Goal: Task Accomplishment & Management: Use online tool/utility

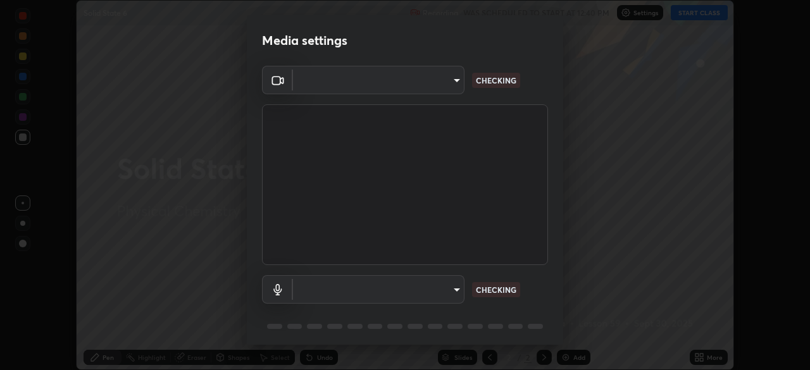
scroll to position [370, 810]
type input "5a3b26b24554f8cf6e797ef24758c72d9ac35fc194b839c1ab14931f8614fd13"
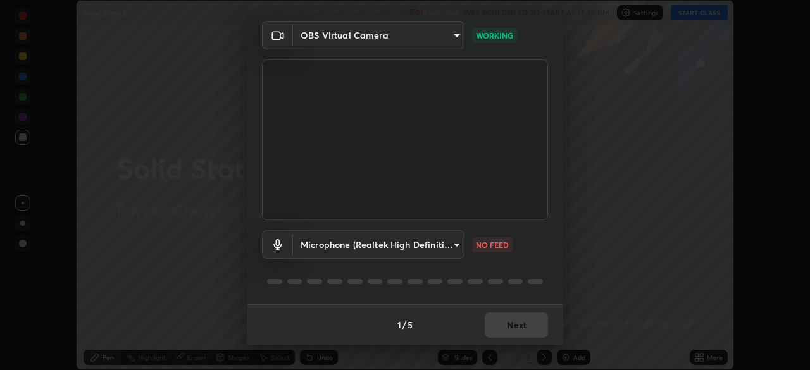
click at [457, 244] on body "Erase all Solid State 6 Recording WAS SCHEDULED TO START AT 12:40 PM Settings S…" at bounding box center [405, 185] width 810 height 370
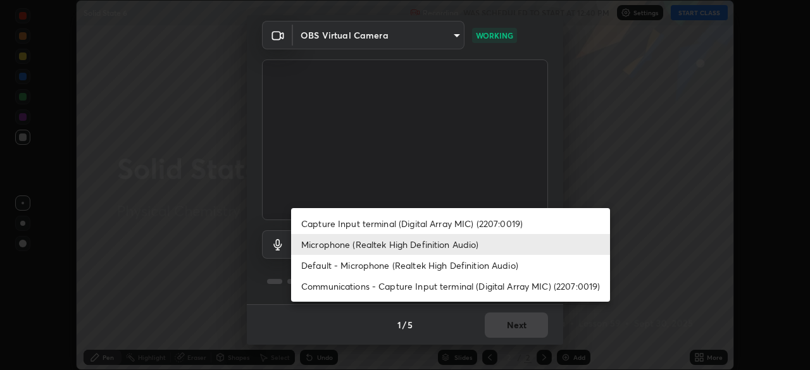
click at [458, 224] on li "Capture Input terminal (Digital Array MIC) (2207:0019)" at bounding box center [450, 223] width 319 height 21
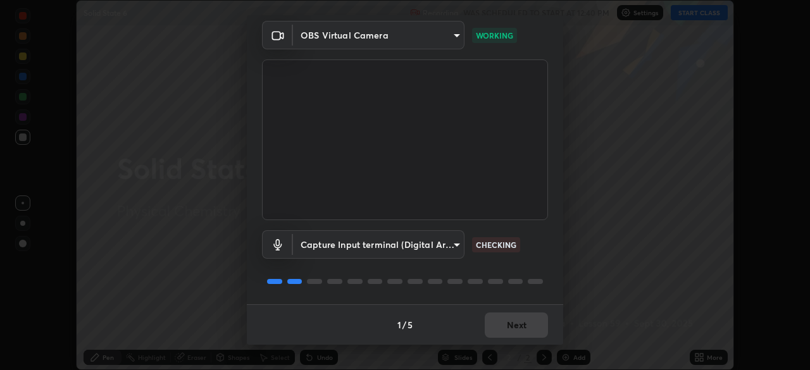
click at [434, 250] on body "Erase all Solid State 6 Recording WAS SCHEDULED TO START AT 12:40 PM Settings S…" at bounding box center [405, 185] width 810 height 370
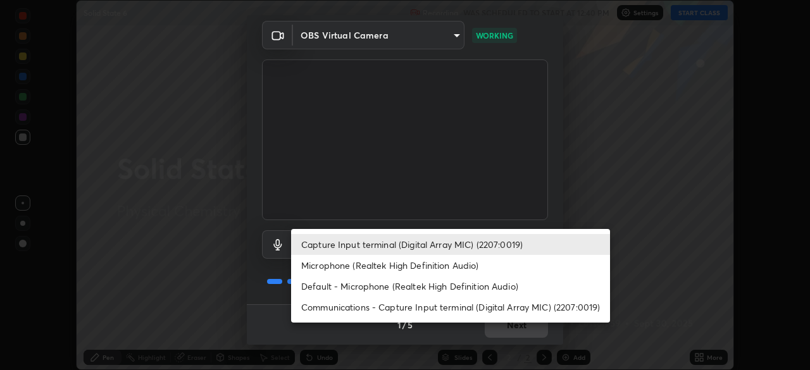
click at [432, 263] on li "Microphone (Realtek High Definition Audio)" at bounding box center [450, 265] width 319 height 21
type input "a2845f27f241d78e81142a5bcad2dd0661d1231b7acccdda9ee201247719edf7"
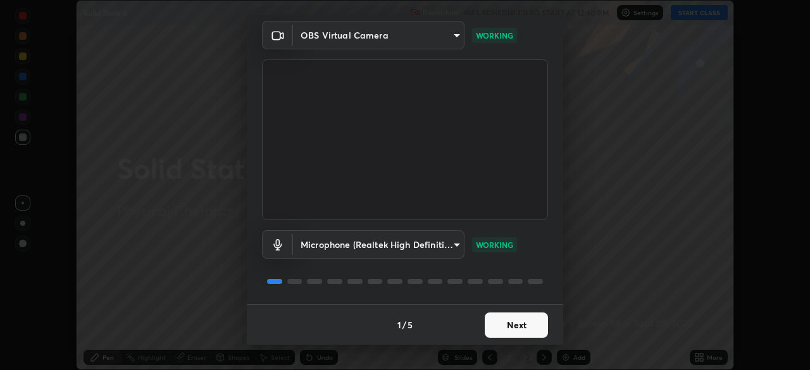
click at [514, 321] on button "Next" at bounding box center [516, 325] width 63 height 25
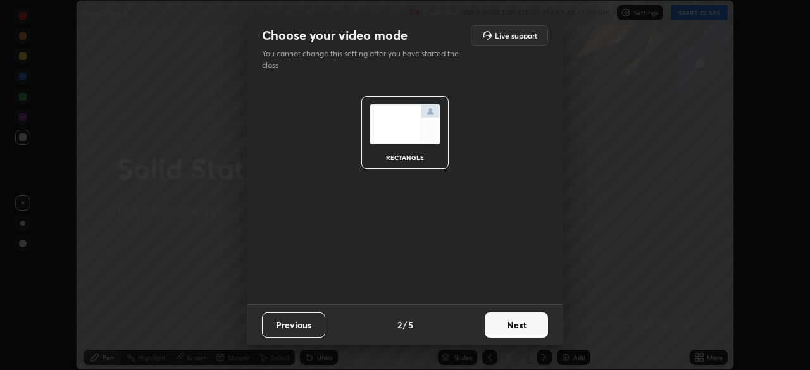
scroll to position [0, 0]
click at [510, 324] on button "Next" at bounding box center [516, 325] width 63 height 25
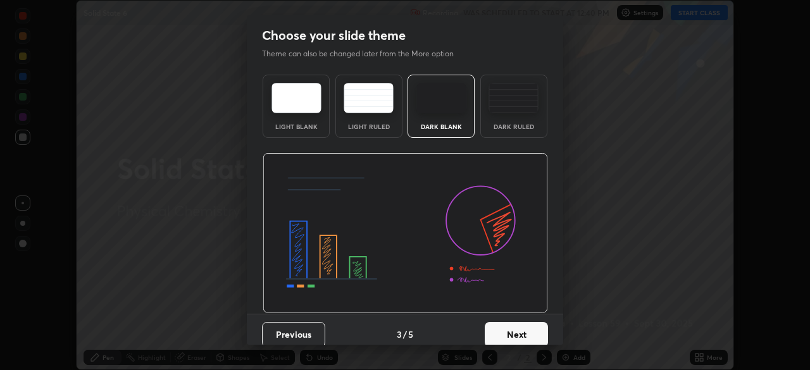
click at [510, 327] on button "Next" at bounding box center [516, 334] width 63 height 25
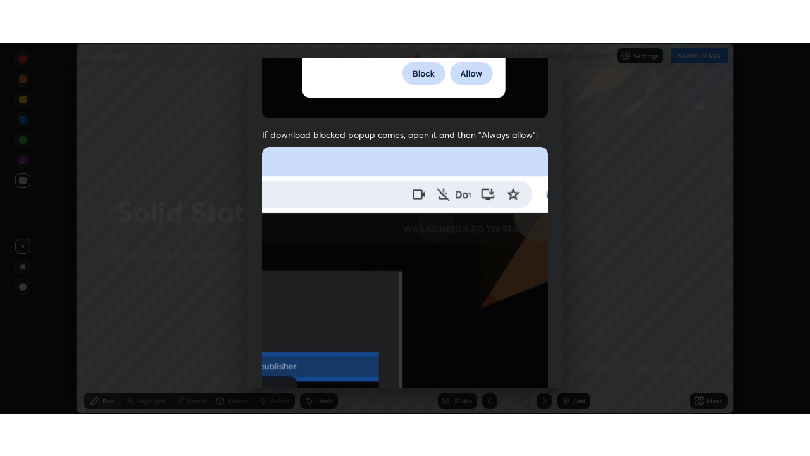
scroll to position [303, 0]
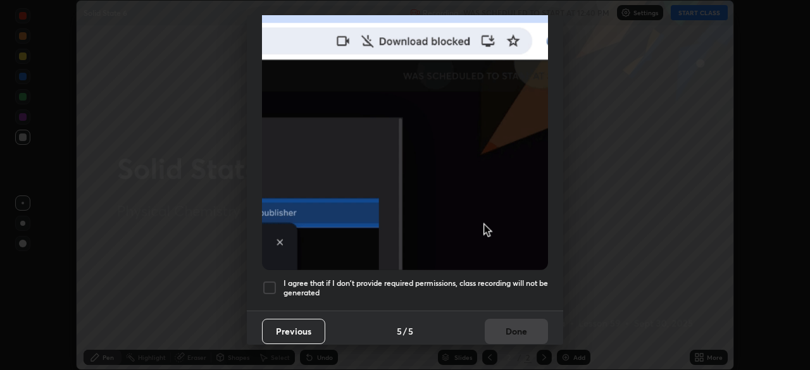
click at [503, 279] on h5 "I agree that if I don't provide required permissions, class recording will not …" at bounding box center [416, 289] width 265 height 20
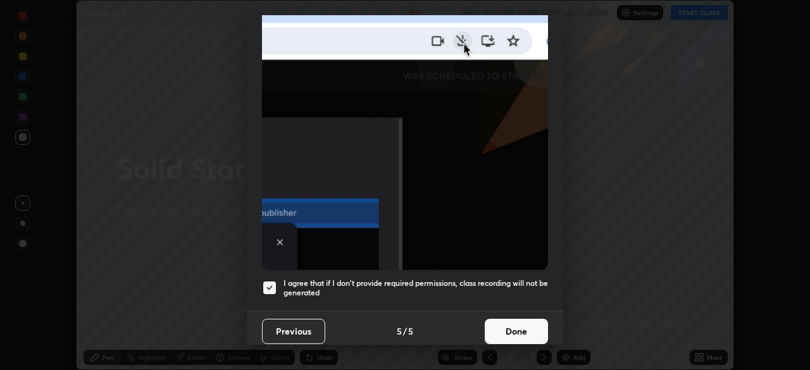
click at [508, 324] on button "Done" at bounding box center [516, 331] width 63 height 25
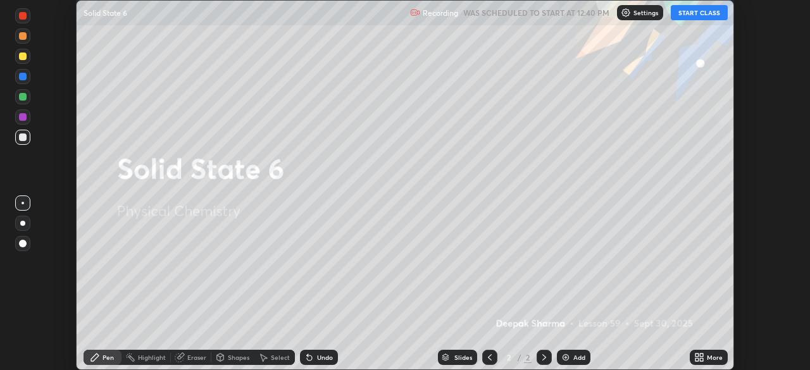
click at [712, 12] on button "START CLASS" at bounding box center [699, 12] width 57 height 15
click at [703, 360] on icon at bounding box center [701, 359] width 3 height 3
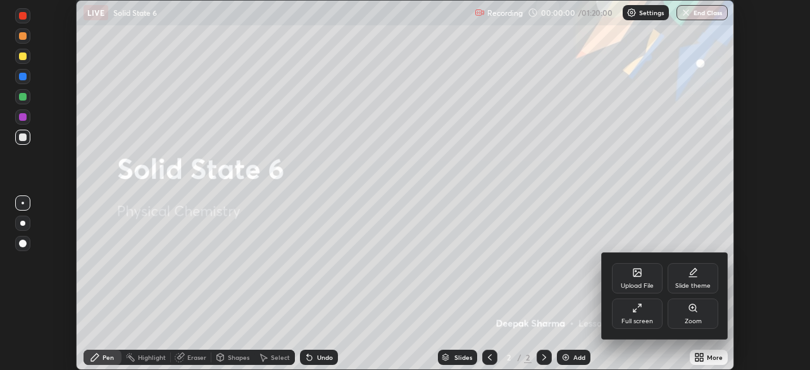
click at [634, 316] on div "Full screen" at bounding box center [637, 314] width 51 height 30
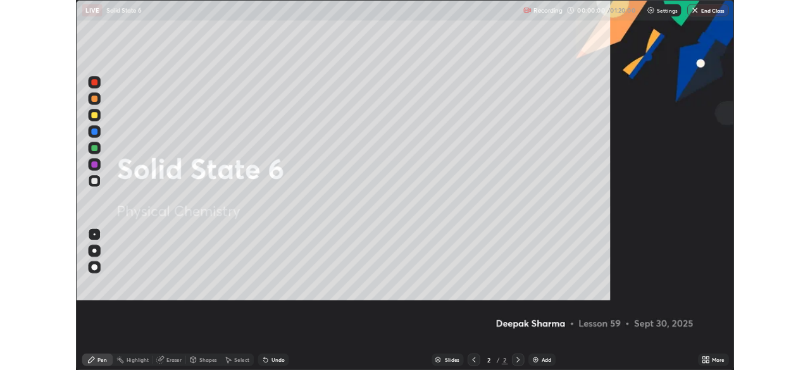
scroll to position [456, 810]
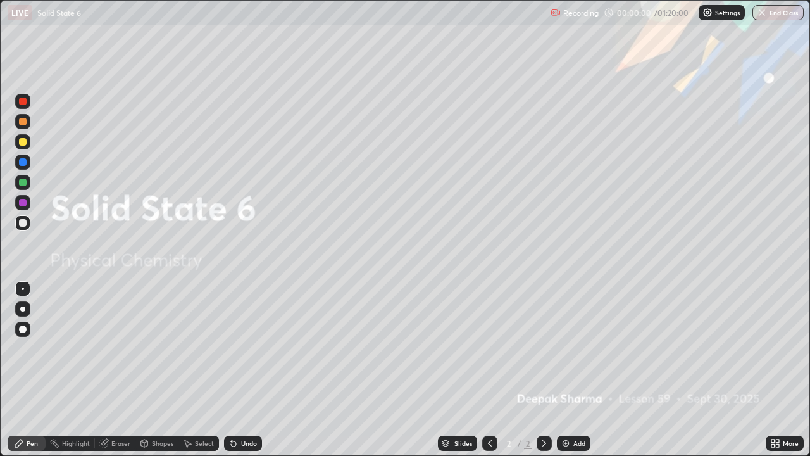
click at [567, 370] on div "Add" at bounding box center [574, 443] width 34 height 15
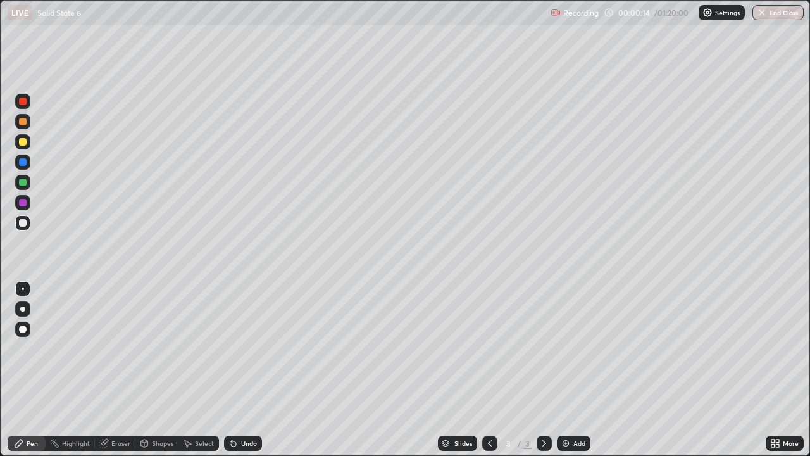
click at [774, 370] on icon at bounding box center [773, 440] width 3 height 3
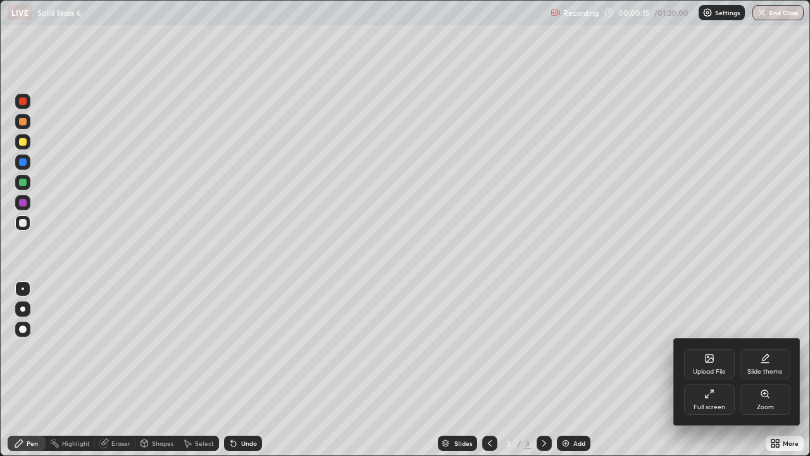
click at [710, 362] on icon at bounding box center [710, 358] width 10 height 10
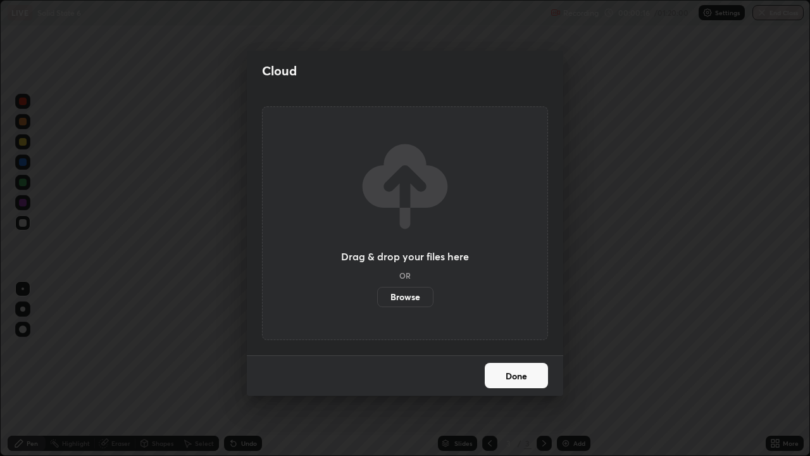
click at [408, 296] on label "Browse" at bounding box center [405, 297] width 56 height 20
click at [377, 296] on input "Browse" at bounding box center [377, 297] width 0 height 20
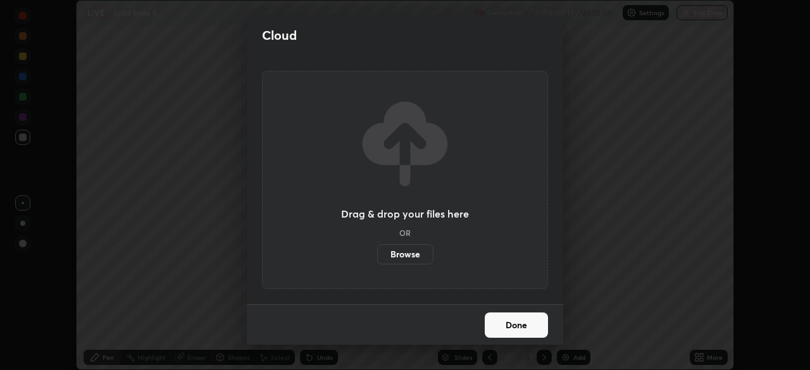
scroll to position [62943, 62503]
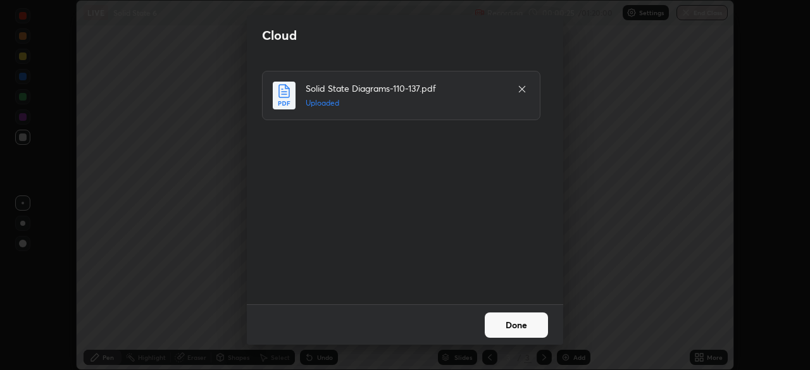
click at [513, 325] on button "Done" at bounding box center [516, 325] width 63 height 25
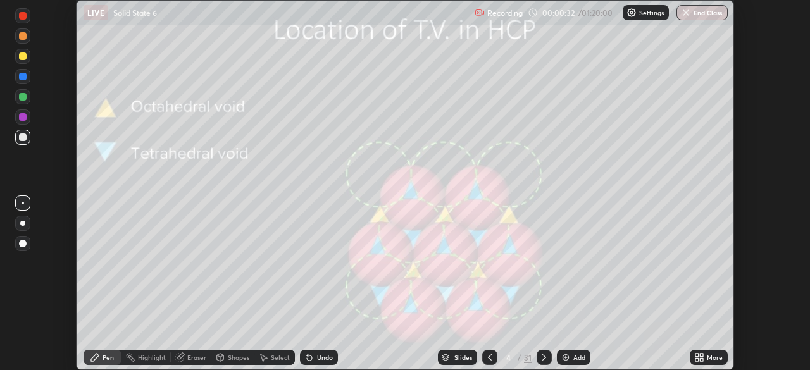
click at [459, 355] on div "Slides" at bounding box center [464, 358] width 18 height 6
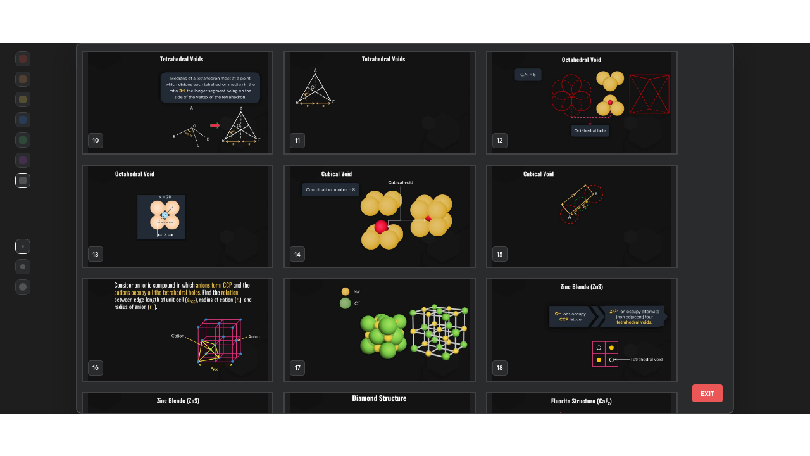
scroll to position [365, 0]
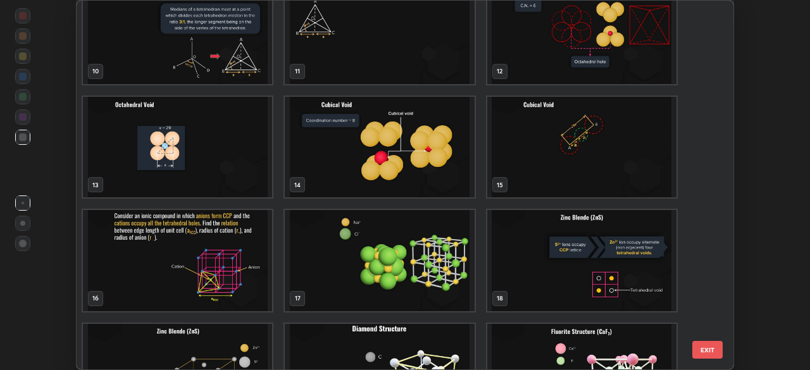
click at [534, 149] on img "grid" at bounding box center [582, 147] width 189 height 101
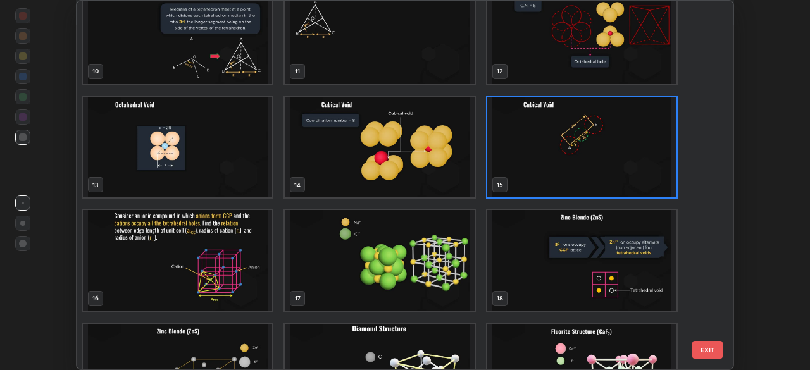
click at [537, 152] on img "grid" at bounding box center [582, 147] width 189 height 101
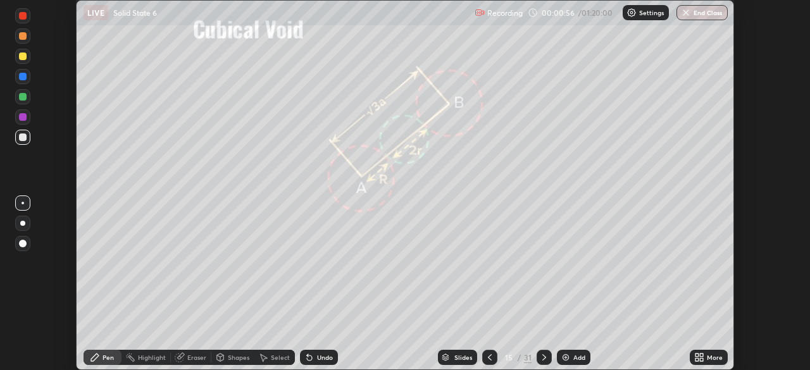
click at [700, 356] on icon at bounding box center [701, 355] width 3 height 3
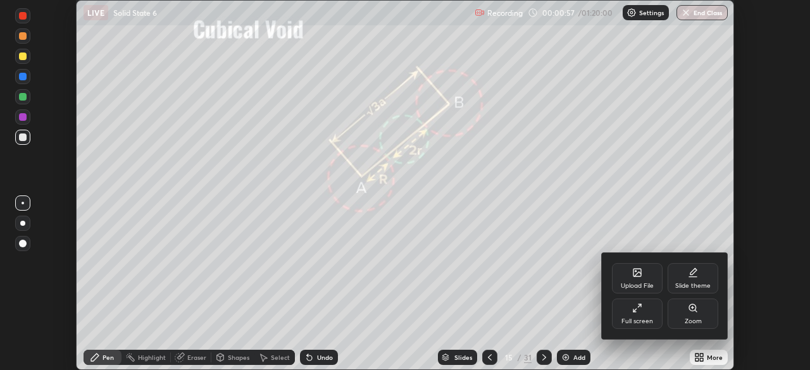
click at [633, 315] on div "Full screen" at bounding box center [637, 314] width 51 height 30
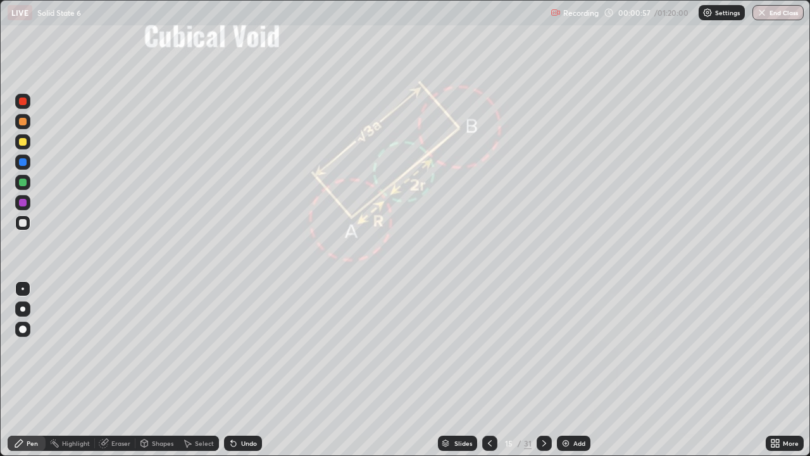
scroll to position [456, 810]
click at [569, 370] on img at bounding box center [566, 443] width 10 height 10
click at [567, 370] on img at bounding box center [566, 443] width 10 height 10
click at [494, 370] on div at bounding box center [489, 443] width 15 height 15
click at [565, 370] on img at bounding box center [567, 443] width 10 height 10
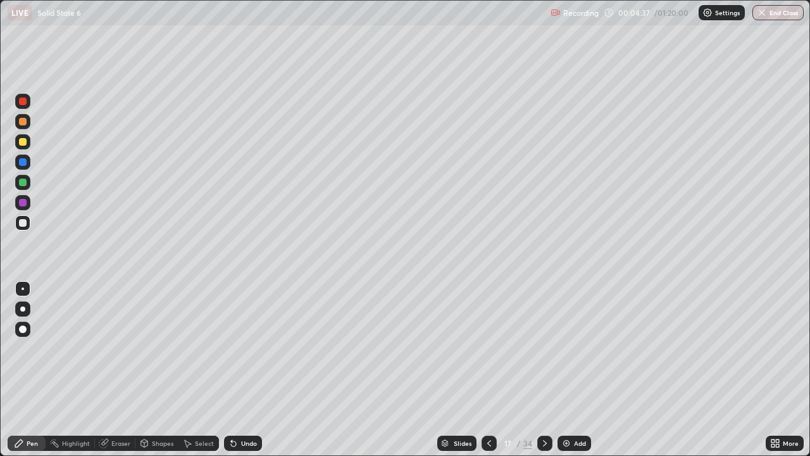
click at [544, 370] on icon at bounding box center [545, 443] width 10 height 10
click at [488, 370] on icon at bounding box center [489, 443] width 10 height 10
click at [239, 370] on div "Undo" at bounding box center [243, 443] width 38 height 15
click at [236, 370] on icon at bounding box center [234, 443] width 10 height 10
click at [235, 370] on icon at bounding box center [234, 443] width 10 height 10
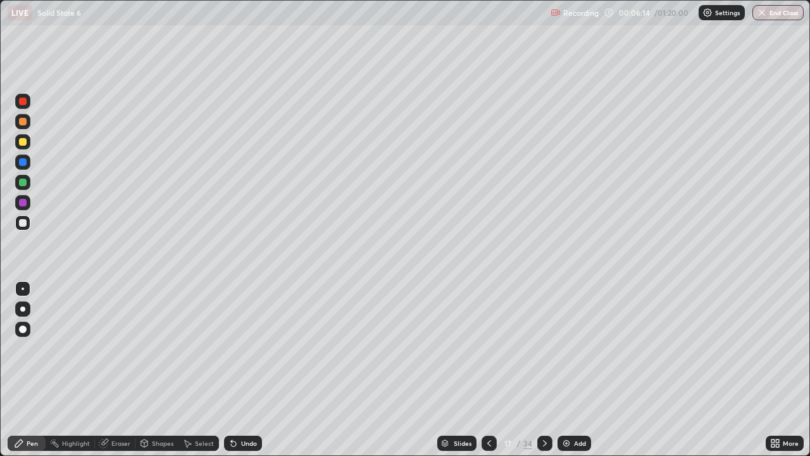
click at [547, 370] on div at bounding box center [545, 443] width 15 height 15
click at [486, 370] on icon at bounding box center [489, 443] width 10 height 10
click at [488, 370] on icon at bounding box center [490, 443] width 4 height 6
click at [29, 140] on div at bounding box center [22, 141] width 15 height 15
click at [543, 370] on icon at bounding box center [545, 443] width 10 height 10
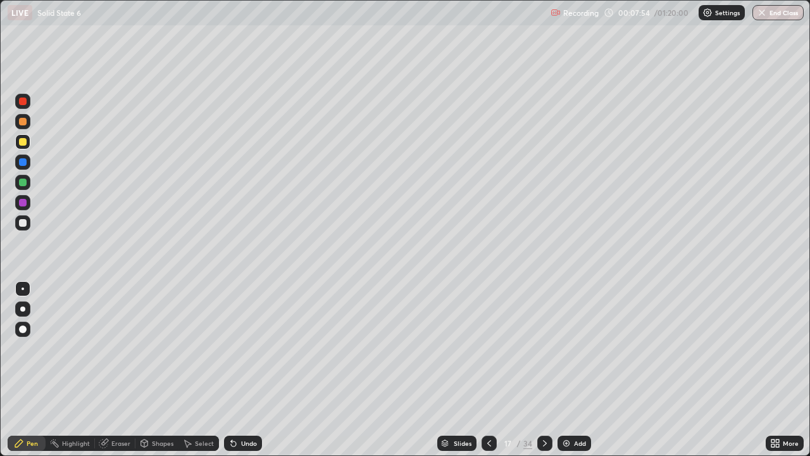
click at [548, 370] on icon at bounding box center [545, 443] width 10 height 10
click at [489, 370] on icon at bounding box center [489, 443] width 10 height 10
click at [488, 370] on icon at bounding box center [489, 443] width 10 height 10
click at [569, 370] on img at bounding box center [567, 443] width 10 height 10
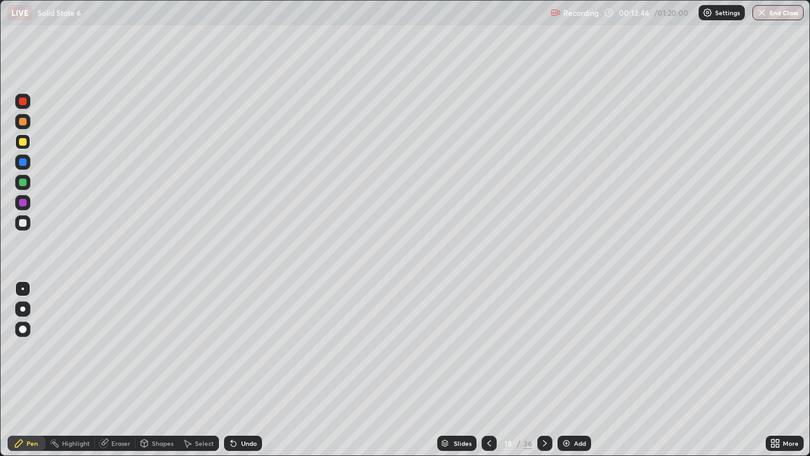
click at [250, 370] on div "Undo" at bounding box center [249, 443] width 16 height 6
click at [154, 370] on div "Shapes" at bounding box center [163, 443] width 22 height 6
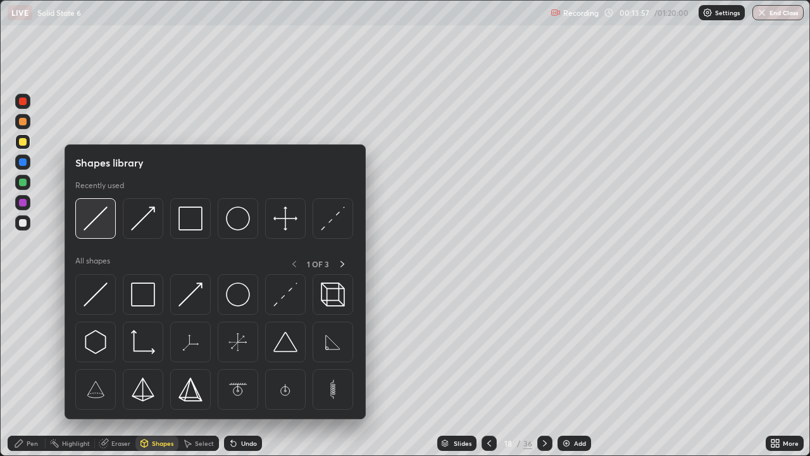
click at [92, 211] on img at bounding box center [96, 218] width 24 height 24
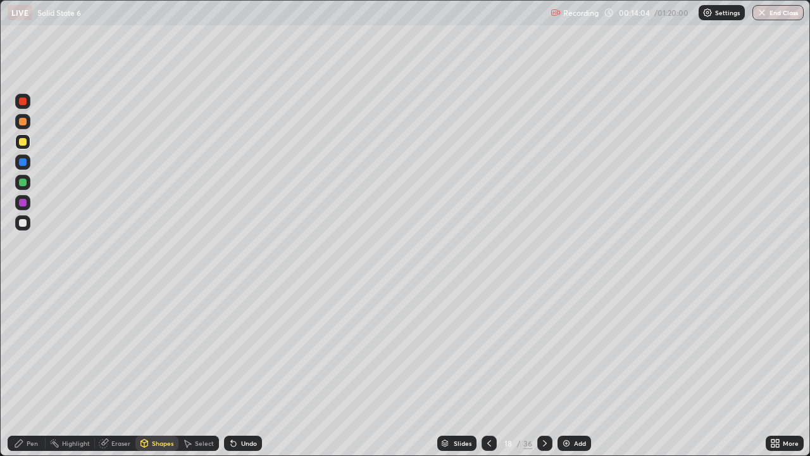
click at [236, 370] on icon at bounding box center [234, 443] width 10 height 10
click at [32, 370] on div "Pen" at bounding box center [32, 443] width 11 height 6
click at [23, 180] on div at bounding box center [23, 183] width 8 height 8
click at [488, 370] on icon at bounding box center [489, 443] width 10 height 10
click at [545, 370] on icon at bounding box center [545, 443] width 10 height 10
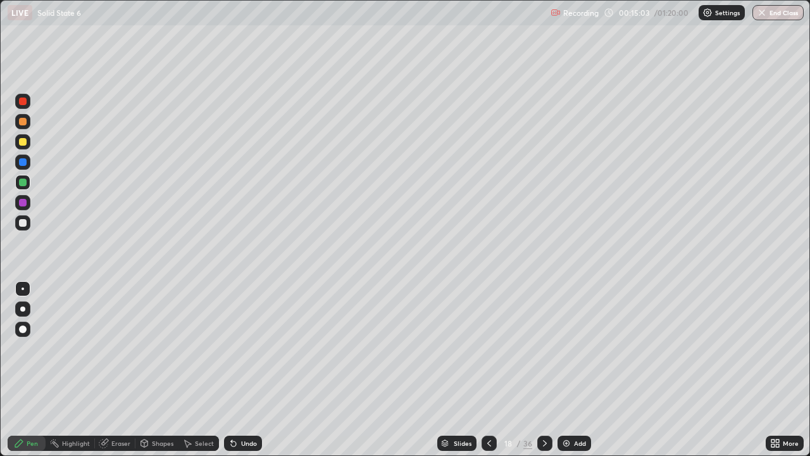
click at [238, 370] on div "Undo" at bounding box center [243, 443] width 38 height 15
click at [232, 370] on icon at bounding box center [233, 443] width 5 height 5
click at [28, 222] on div at bounding box center [22, 222] width 15 height 15
click at [488, 370] on icon at bounding box center [489, 443] width 10 height 10
click at [454, 370] on div "Slides" at bounding box center [463, 443] width 18 height 6
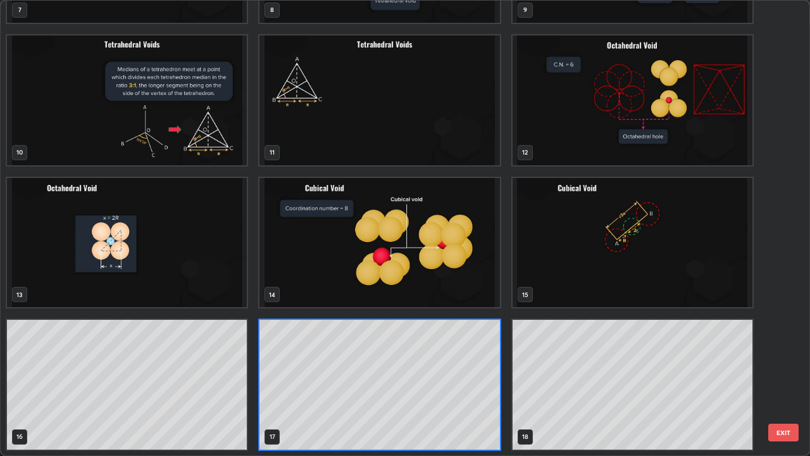
scroll to position [451, 803]
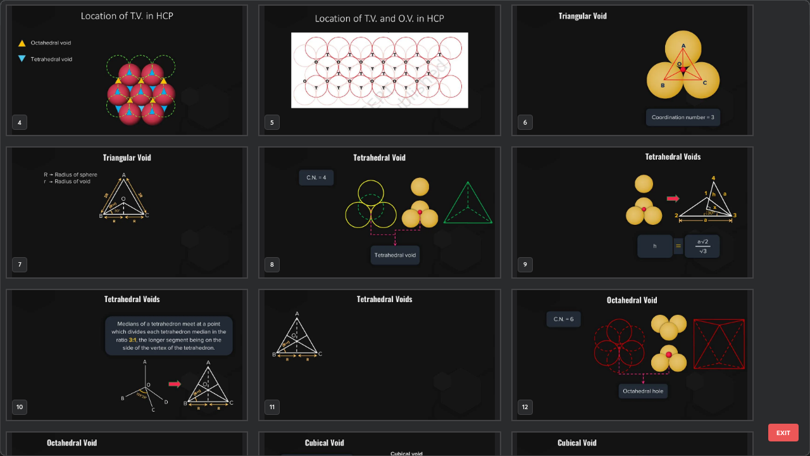
click at [707, 96] on img "grid" at bounding box center [633, 71] width 240 height 130
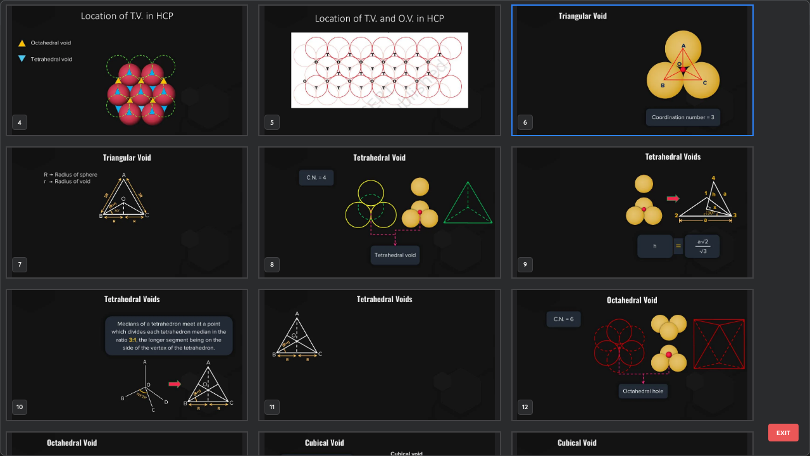
click at [703, 96] on div "4 5 6 7 8 9 10 11 12 13 14 15 16 17 18" at bounding box center [394, 228] width 787 height 455
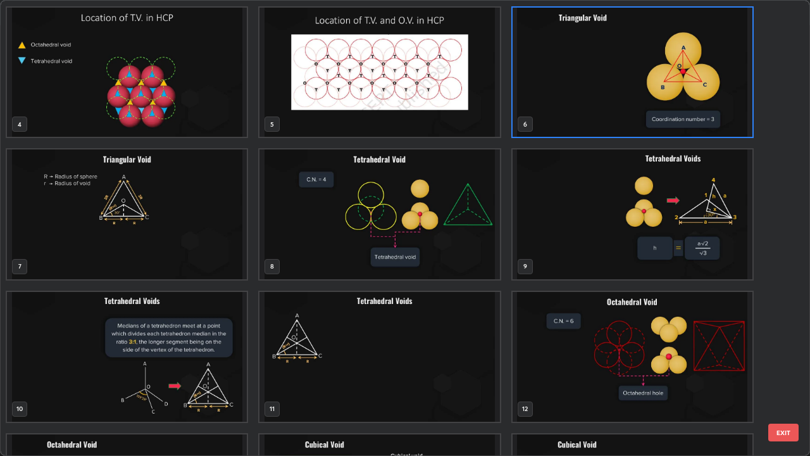
click at [696, 108] on img "grid" at bounding box center [633, 73] width 240 height 130
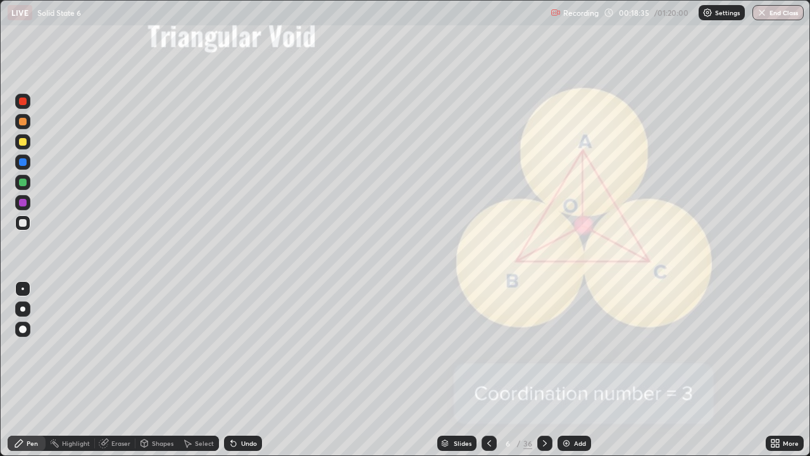
click at [695, 105] on img "grid" at bounding box center [633, 73] width 240 height 130
click at [239, 370] on div "Undo" at bounding box center [243, 443] width 38 height 15
click at [241, 370] on div "Undo" at bounding box center [249, 443] width 16 height 6
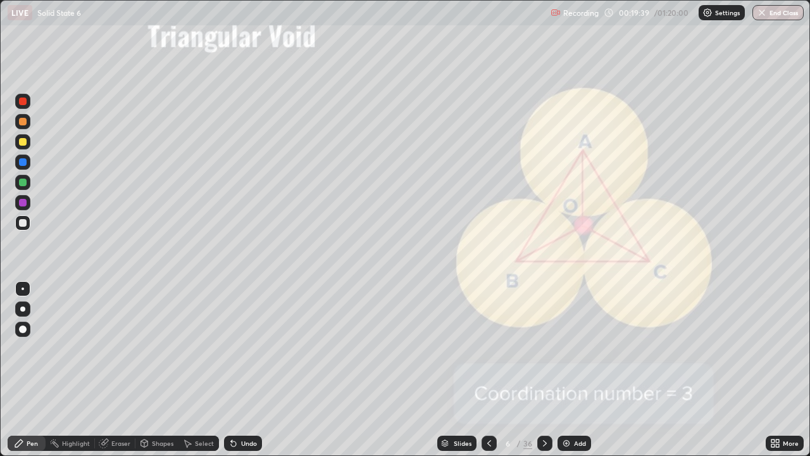
click at [241, 370] on div "Undo" at bounding box center [249, 443] width 16 height 6
click at [22, 119] on div at bounding box center [23, 122] width 8 height 8
click at [242, 370] on div "Undo" at bounding box center [249, 443] width 16 height 6
click at [23, 142] on div at bounding box center [23, 142] width 8 height 8
click at [239, 370] on div "Undo" at bounding box center [243, 443] width 38 height 15
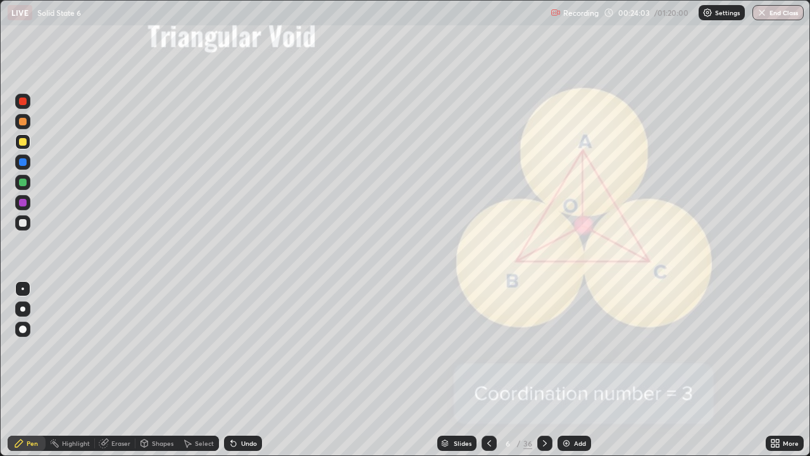
click at [237, 370] on div "Undo" at bounding box center [243, 443] width 38 height 15
click at [238, 370] on div "Undo" at bounding box center [243, 443] width 38 height 15
click at [544, 370] on div at bounding box center [545, 443] width 15 height 15
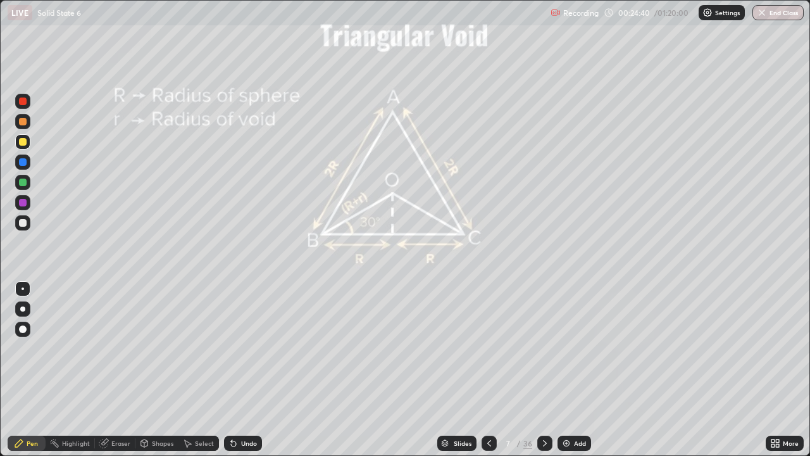
click at [543, 370] on icon at bounding box center [545, 443] width 10 height 10
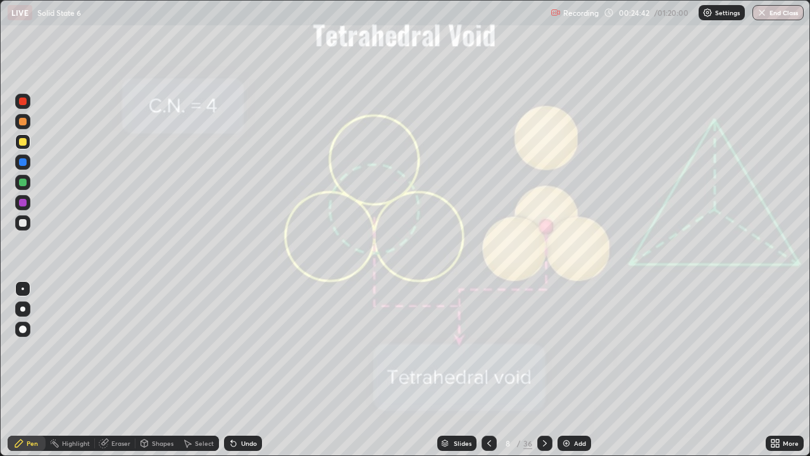
click at [545, 370] on icon at bounding box center [545, 443] width 10 height 10
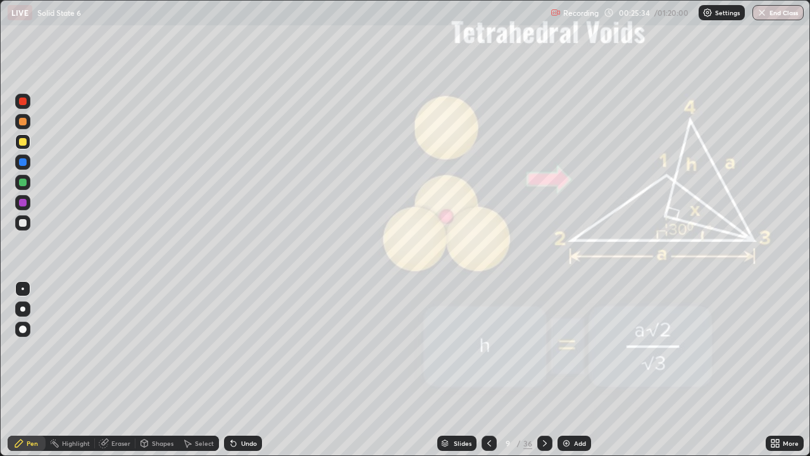
click at [544, 370] on icon at bounding box center [545, 443] width 10 height 10
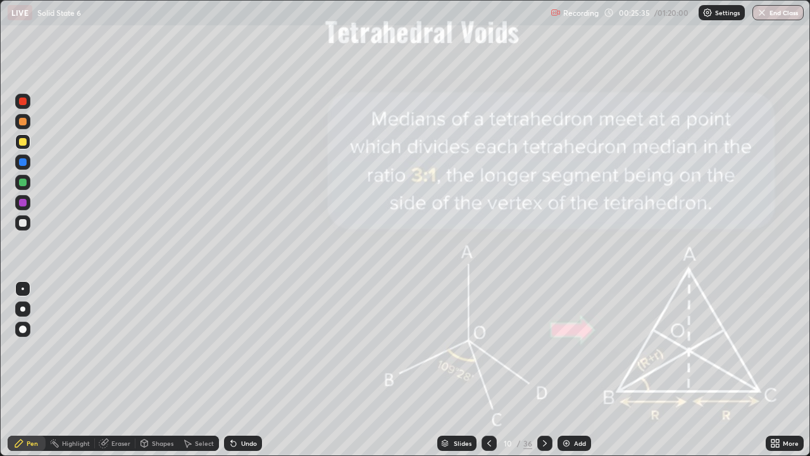
click at [546, 370] on icon at bounding box center [545, 443] width 10 height 10
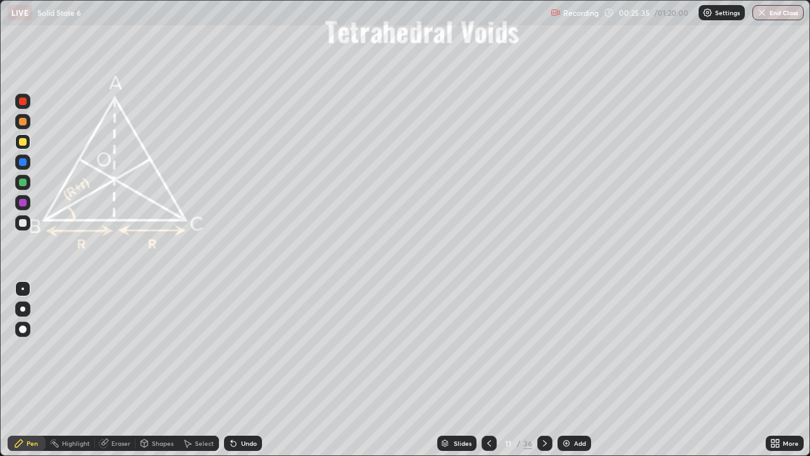
click at [551, 370] on div at bounding box center [545, 443] width 15 height 15
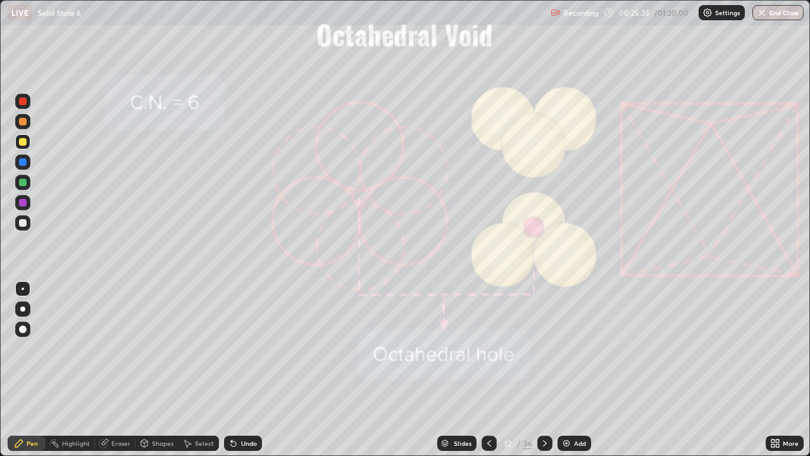
click at [549, 370] on div at bounding box center [545, 443] width 15 height 15
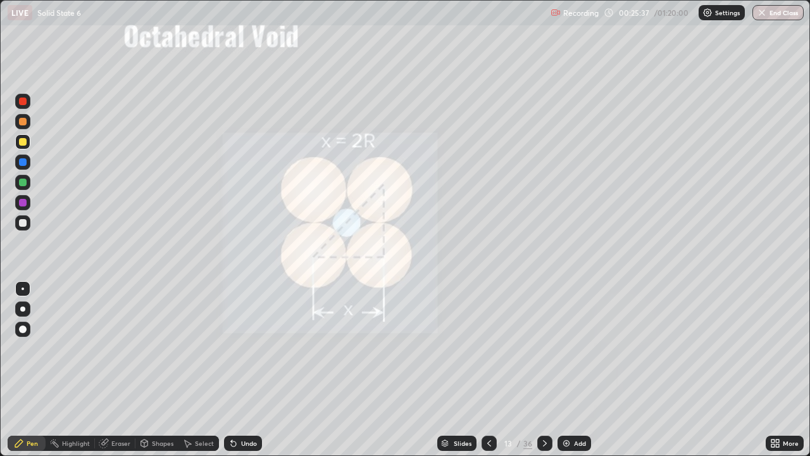
click at [550, 370] on div at bounding box center [545, 443] width 15 height 15
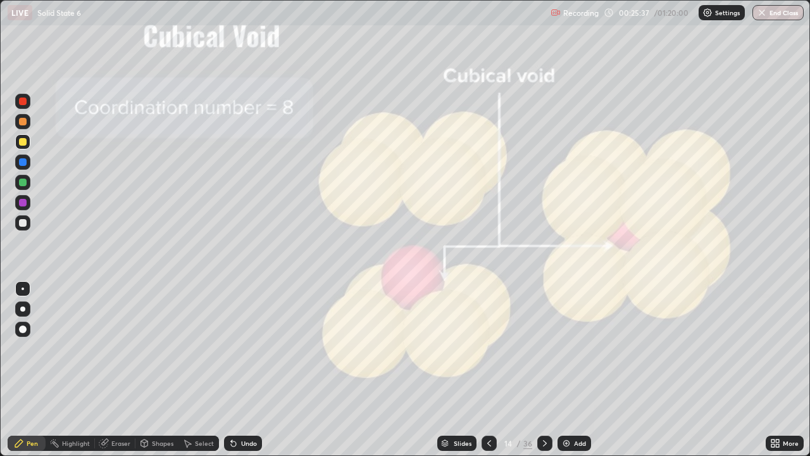
click at [544, 370] on icon at bounding box center [545, 443] width 10 height 10
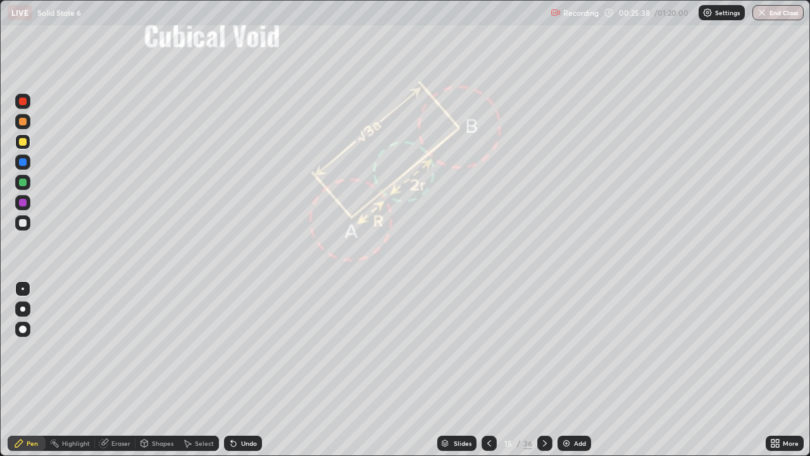
click at [543, 370] on icon at bounding box center [545, 443] width 10 height 10
click at [544, 370] on icon at bounding box center [545, 443] width 10 height 10
click at [545, 370] on icon at bounding box center [545, 443] width 10 height 10
click at [456, 370] on div "Slides" at bounding box center [463, 443] width 18 height 6
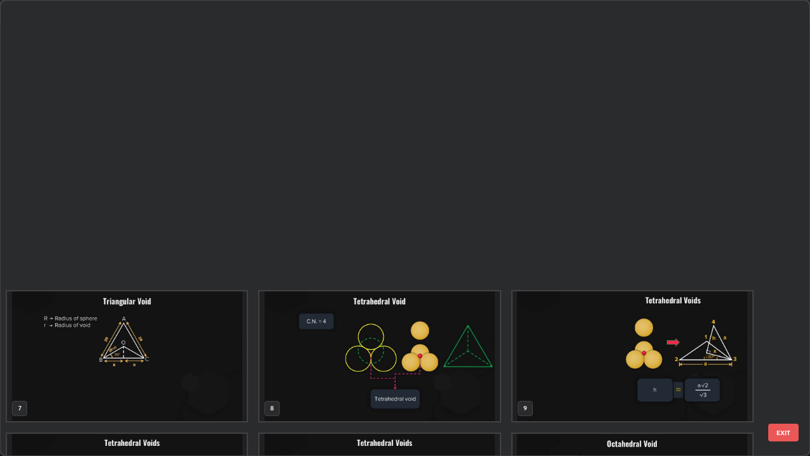
scroll to position [451, 803]
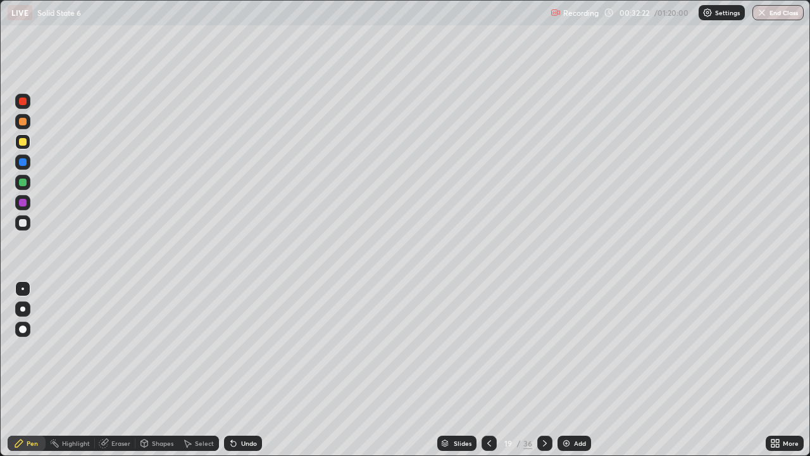
click at [494, 370] on div at bounding box center [489, 443] width 15 height 15
click at [562, 370] on img at bounding box center [567, 443] width 10 height 10
click at [238, 370] on div "Undo" at bounding box center [243, 443] width 38 height 15
click at [23, 222] on div at bounding box center [23, 223] width 8 height 8
click at [491, 370] on icon at bounding box center [489, 443] width 10 height 10
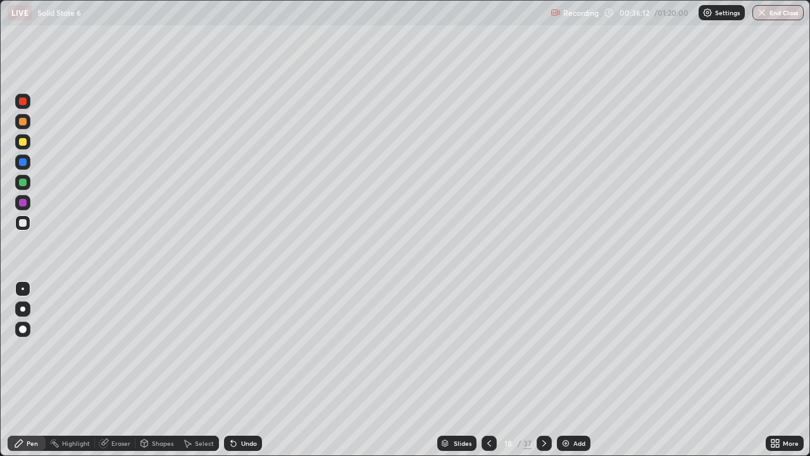
click at [543, 370] on icon at bounding box center [544, 443] width 10 height 10
click at [488, 370] on icon at bounding box center [489, 443] width 10 height 10
click at [543, 370] on icon at bounding box center [544, 443] width 10 height 10
click at [547, 370] on div at bounding box center [544, 443] width 15 height 15
click at [543, 370] on div at bounding box center [544, 443] width 15 height 15
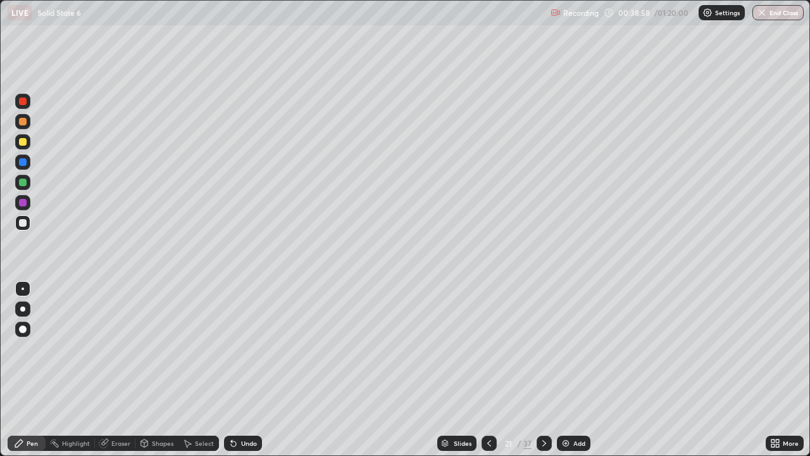
click at [543, 370] on icon at bounding box center [544, 443] width 10 height 10
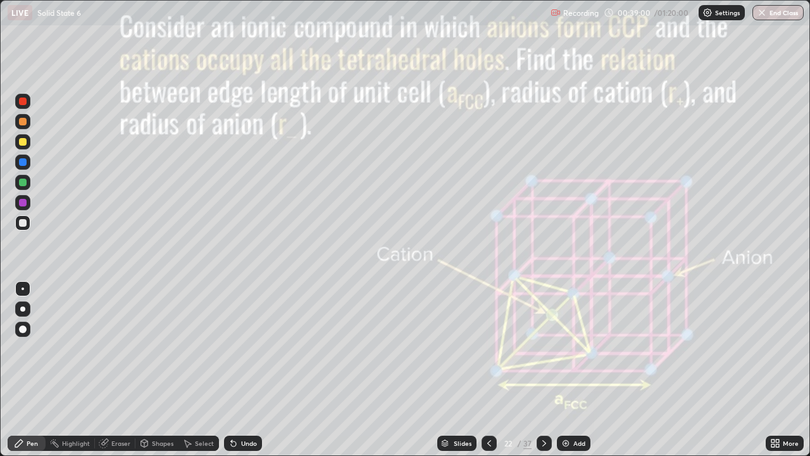
click at [543, 370] on icon at bounding box center [544, 443] width 10 height 10
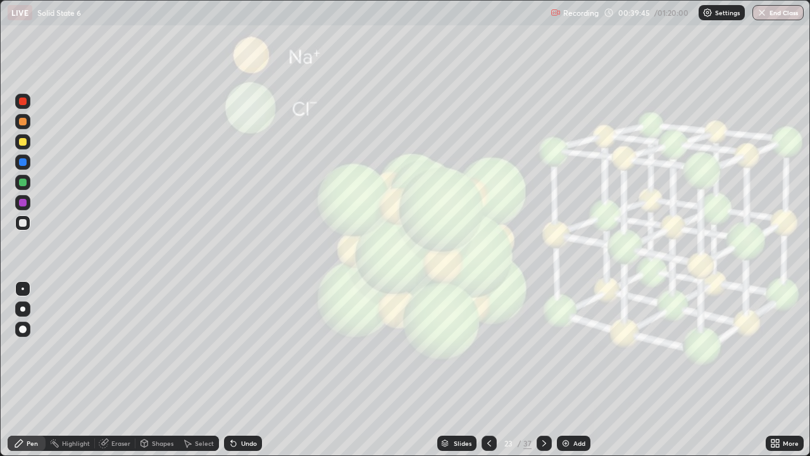
click at [152, 370] on div "Shapes" at bounding box center [163, 443] width 22 height 6
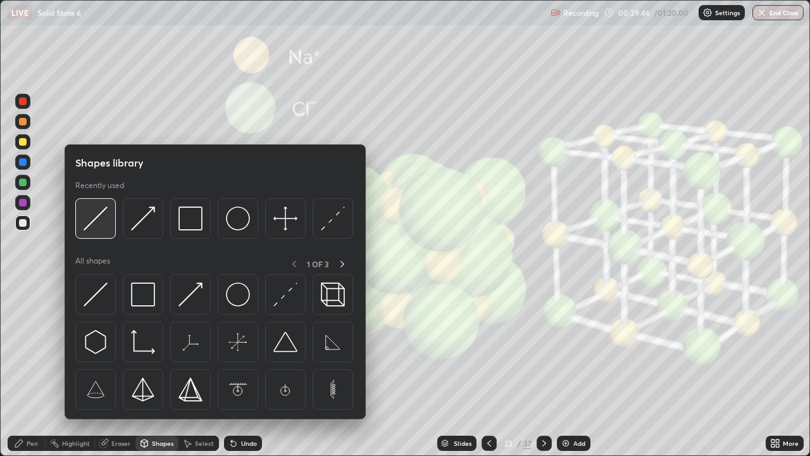
click at [99, 213] on img at bounding box center [96, 218] width 24 height 24
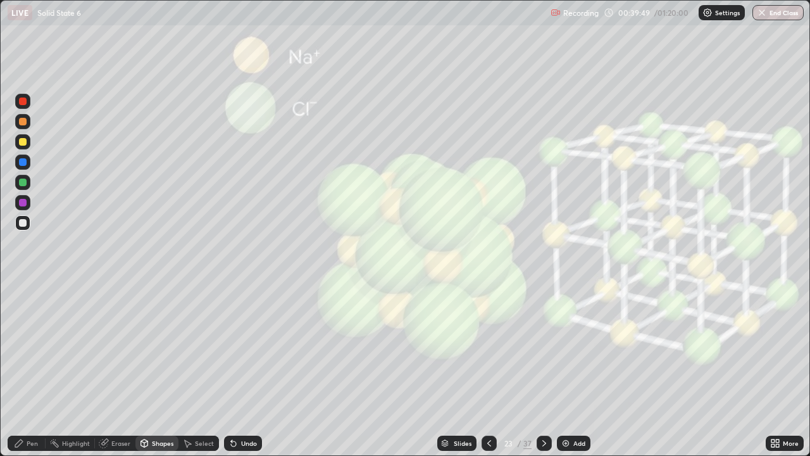
click at [22, 98] on div at bounding box center [23, 102] width 8 height 8
click at [25, 141] on div at bounding box center [23, 142] width 8 height 8
click at [243, 370] on div "Undo" at bounding box center [249, 443] width 16 height 6
click at [24, 370] on icon at bounding box center [19, 443] width 10 height 10
click at [25, 200] on div at bounding box center [23, 203] width 8 height 8
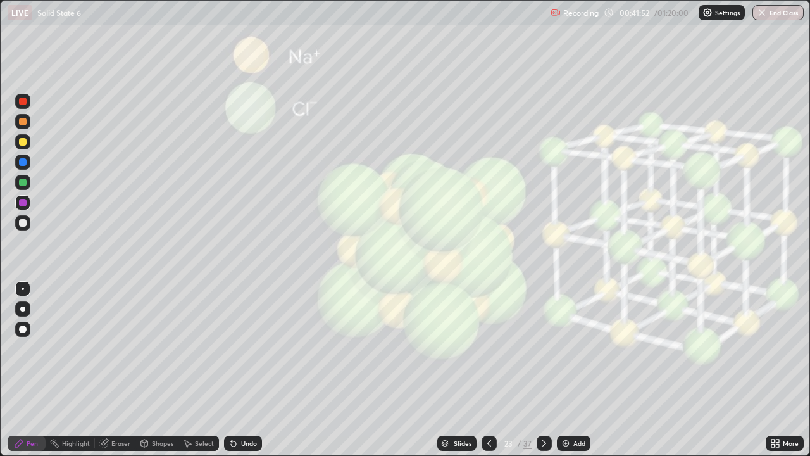
click at [159, 370] on div "Shapes" at bounding box center [163, 443] width 22 height 6
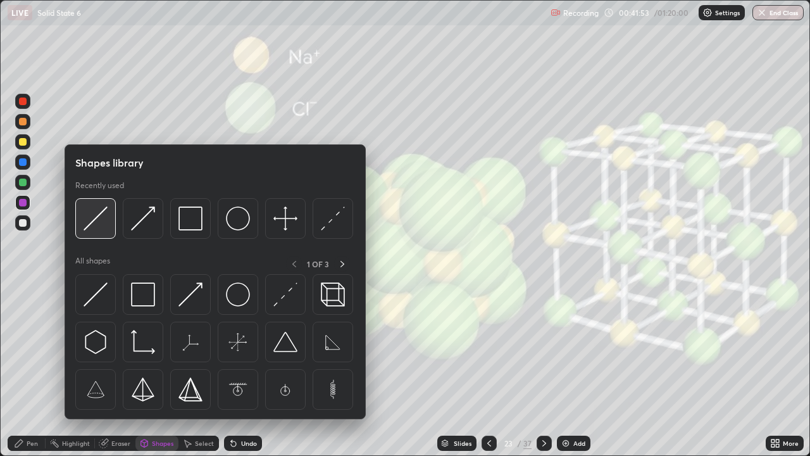
click at [101, 217] on img at bounding box center [96, 218] width 24 height 24
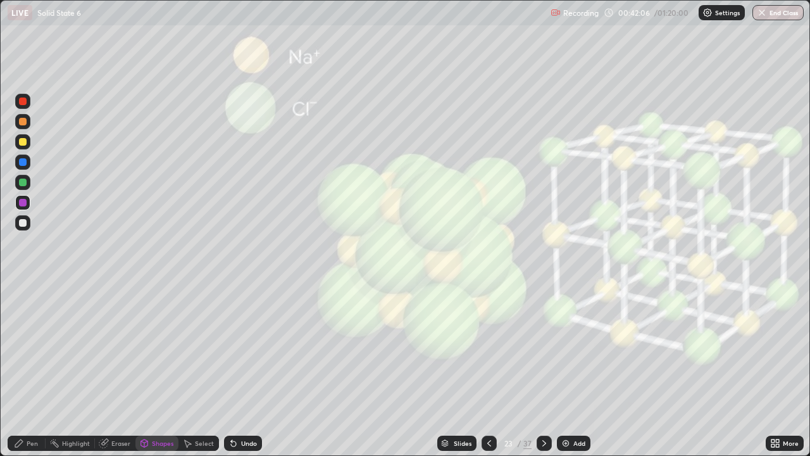
click at [251, 370] on div "Undo" at bounding box center [249, 443] width 16 height 6
click at [22, 139] on div at bounding box center [23, 142] width 8 height 8
click at [241, 370] on div "Undo" at bounding box center [243, 443] width 38 height 15
click at [32, 370] on div "Pen" at bounding box center [32, 443] width 11 height 6
click at [116, 370] on div "Eraser" at bounding box center [120, 443] width 19 height 6
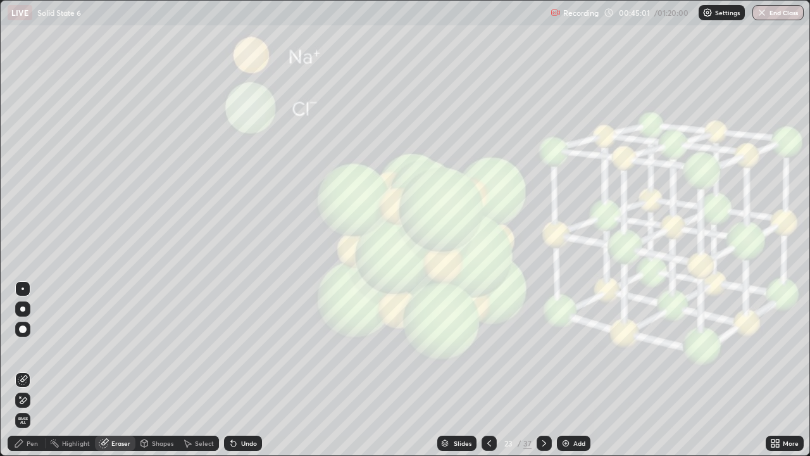
click at [21, 332] on div at bounding box center [23, 329] width 8 height 8
click at [543, 370] on icon at bounding box center [544, 443] width 10 height 10
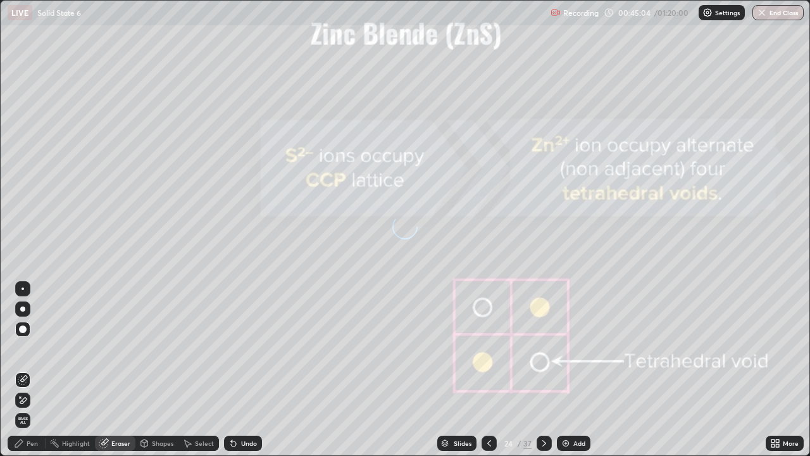
click at [543, 370] on icon at bounding box center [544, 443] width 10 height 10
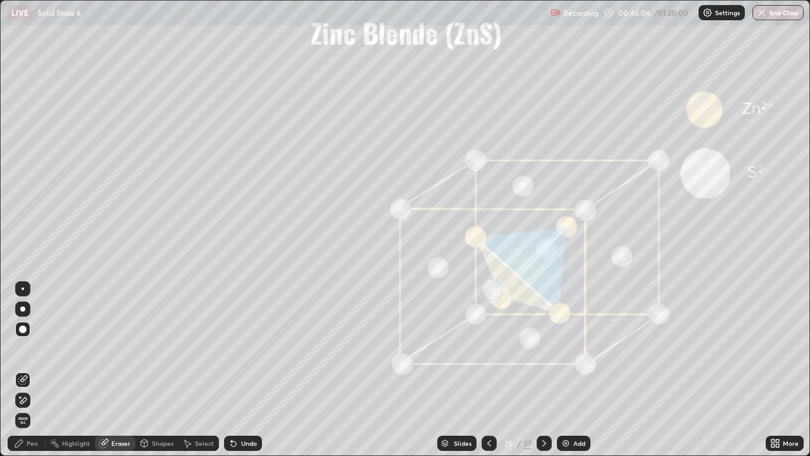
click at [488, 370] on icon at bounding box center [490, 443] width 4 height 6
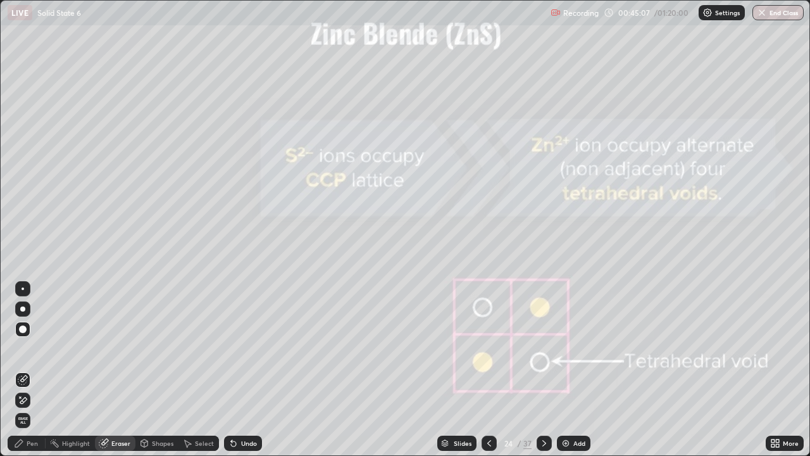
click at [489, 370] on icon at bounding box center [489, 443] width 10 height 10
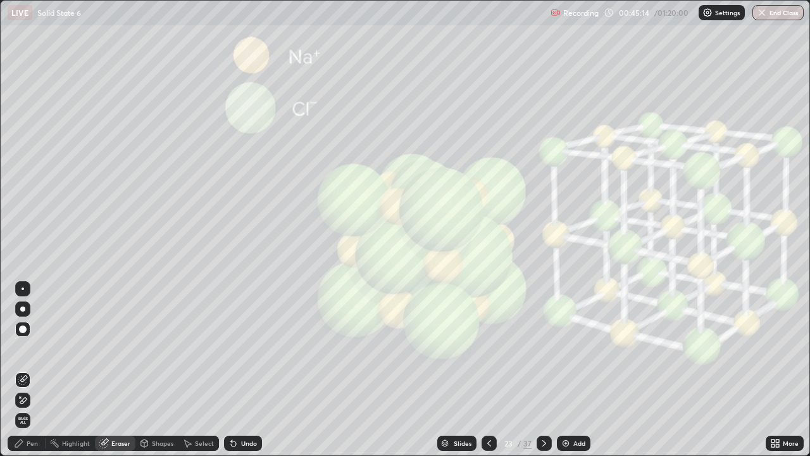
click at [27, 370] on div "Pen" at bounding box center [32, 443] width 11 height 6
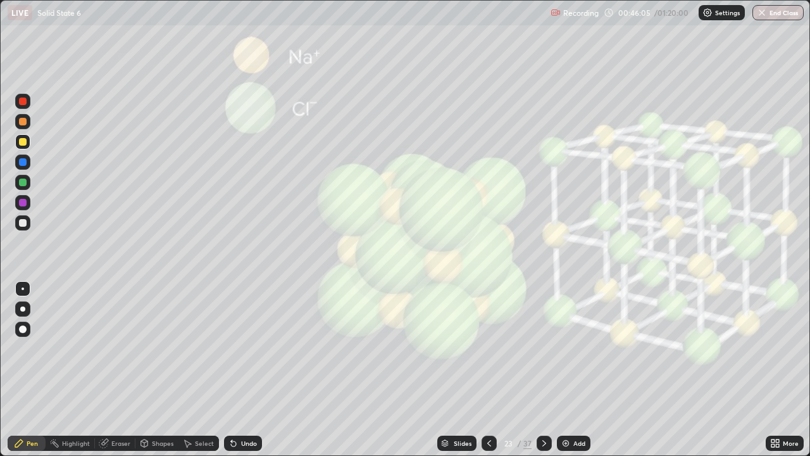
click at [238, 370] on div "Undo" at bounding box center [243, 443] width 38 height 15
click at [28, 221] on div at bounding box center [22, 222] width 15 height 15
click at [113, 370] on div "Eraser" at bounding box center [120, 443] width 19 height 6
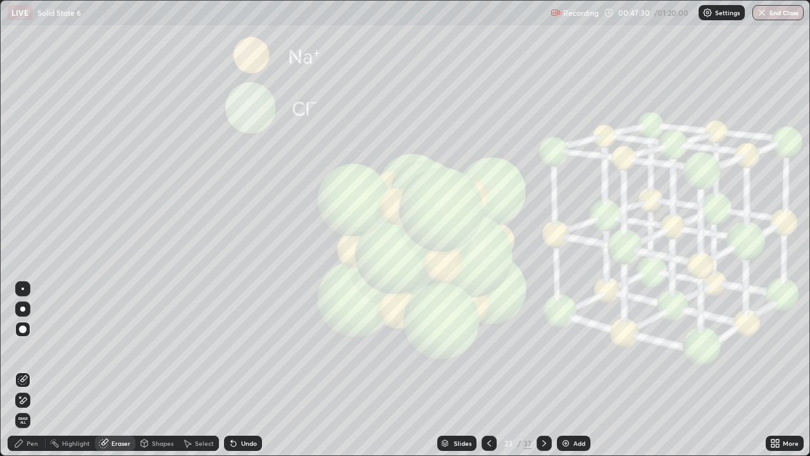
click at [27, 370] on div "Pen" at bounding box center [32, 443] width 11 height 6
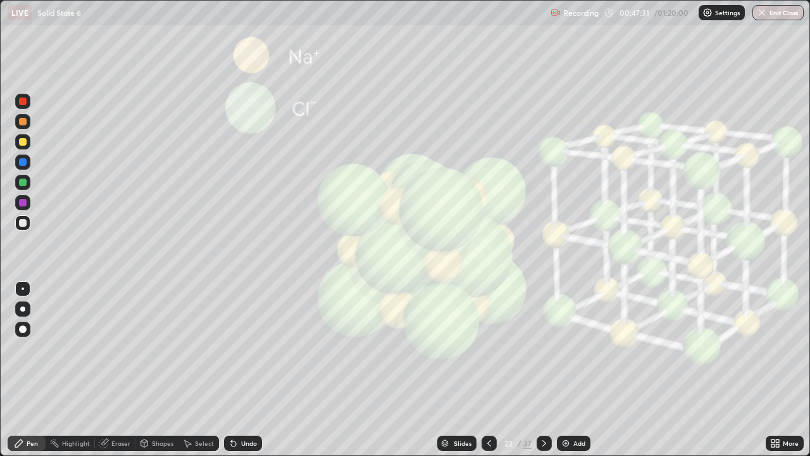
click at [23, 142] on div at bounding box center [23, 142] width 8 height 8
click at [580, 370] on div "Add" at bounding box center [580, 443] width 12 height 6
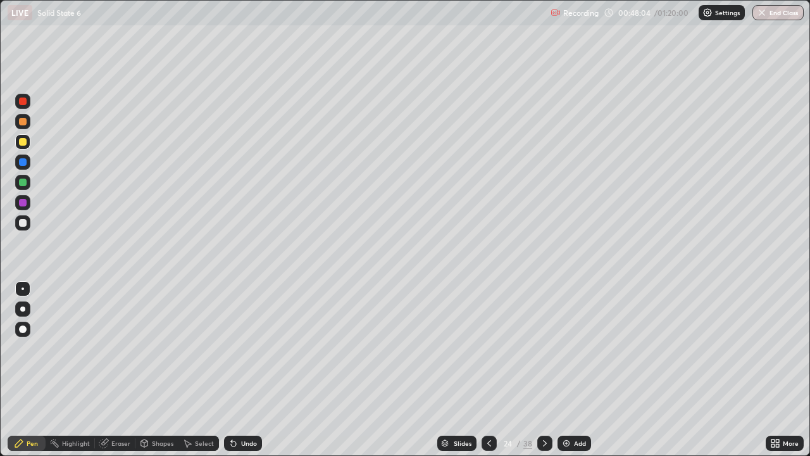
click at [244, 370] on div "Undo" at bounding box center [249, 443] width 16 height 6
click at [242, 370] on div "Undo" at bounding box center [249, 443] width 16 height 6
click at [570, 370] on img at bounding box center [567, 443] width 10 height 10
click at [486, 370] on icon at bounding box center [489, 443] width 10 height 10
click at [23, 222] on div at bounding box center [23, 223] width 8 height 8
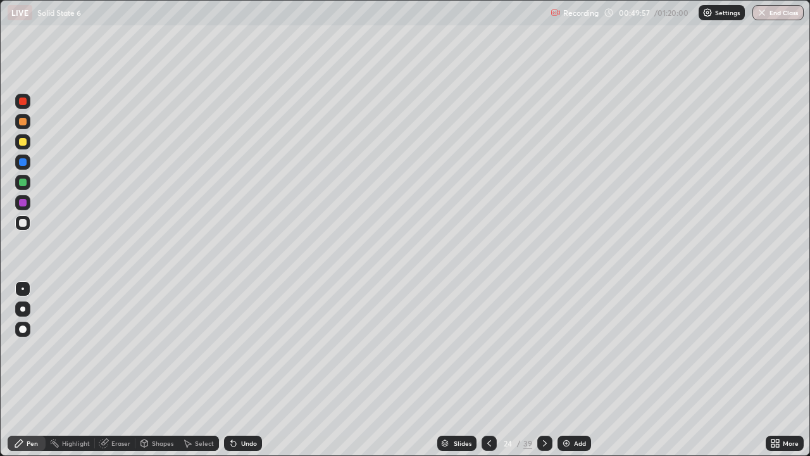
click at [489, 370] on icon at bounding box center [489, 443] width 10 height 10
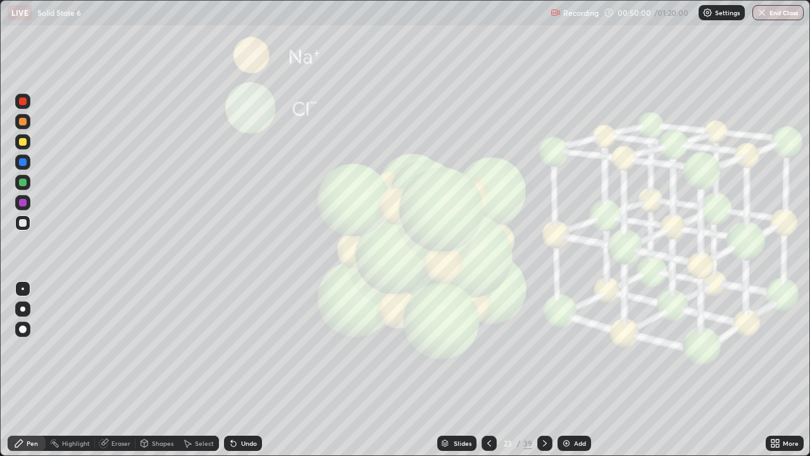
click at [26, 144] on div at bounding box center [23, 142] width 8 height 8
click at [236, 370] on icon at bounding box center [234, 443] width 10 height 10
click at [232, 370] on icon at bounding box center [233, 443] width 5 height 5
click at [237, 370] on div "Undo" at bounding box center [243, 443] width 38 height 15
click at [27, 181] on div at bounding box center [22, 182] width 15 height 15
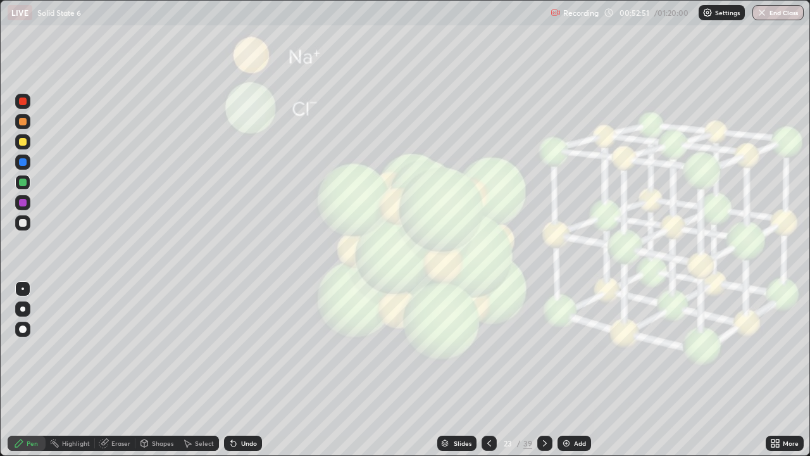
click at [118, 370] on div "Eraser" at bounding box center [120, 443] width 19 height 6
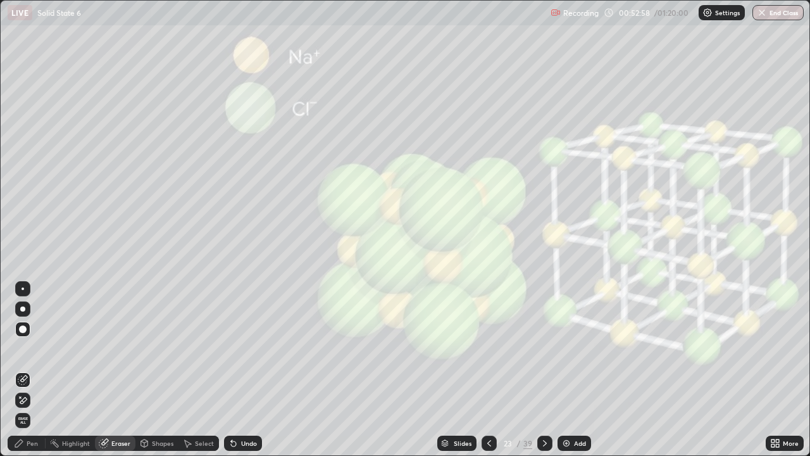
click at [32, 370] on div "Pen" at bounding box center [32, 443] width 11 height 6
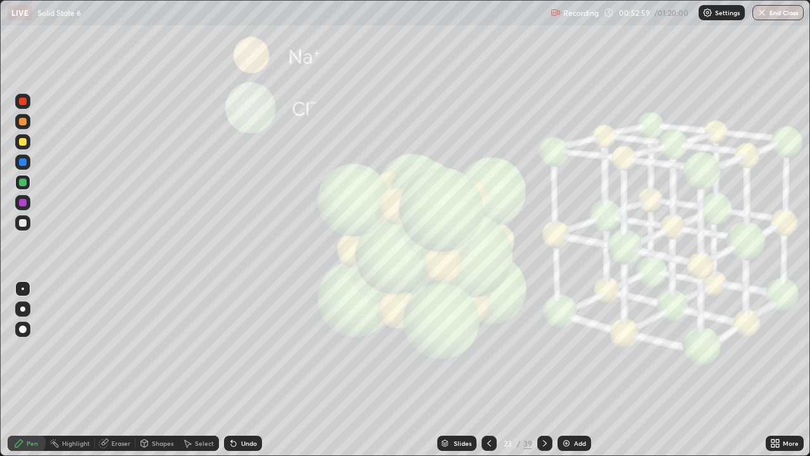
click at [30, 223] on div at bounding box center [22, 222] width 15 height 15
click at [241, 370] on div "Undo" at bounding box center [249, 443] width 16 height 6
click at [237, 370] on div "Undo" at bounding box center [243, 443] width 38 height 15
click at [241, 370] on div "Undo" at bounding box center [249, 443] width 16 height 6
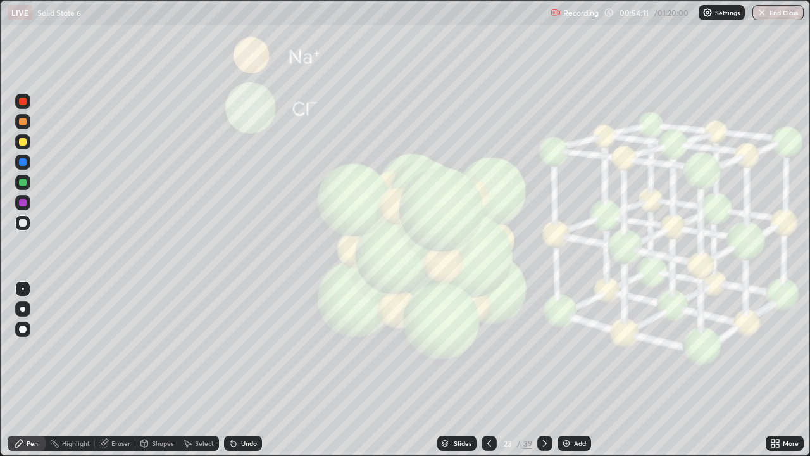
click at [26, 142] on div at bounding box center [23, 142] width 8 height 8
click at [25, 220] on div at bounding box center [23, 223] width 8 height 8
click at [17, 138] on div at bounding box center [22, 141] width 15 height 15
click at [567, 370] on img at bounding box center [567, 443] width 10 height 10
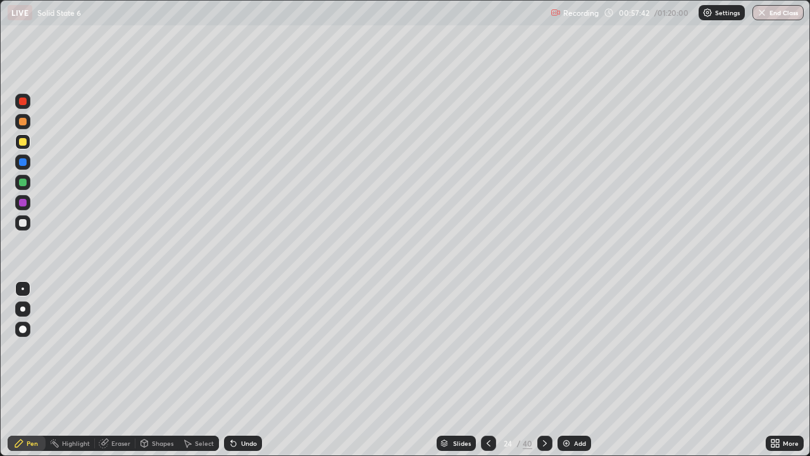
click at [154, 370] on div "Shapes" at bounding box center [163, 443] width 22 height 6
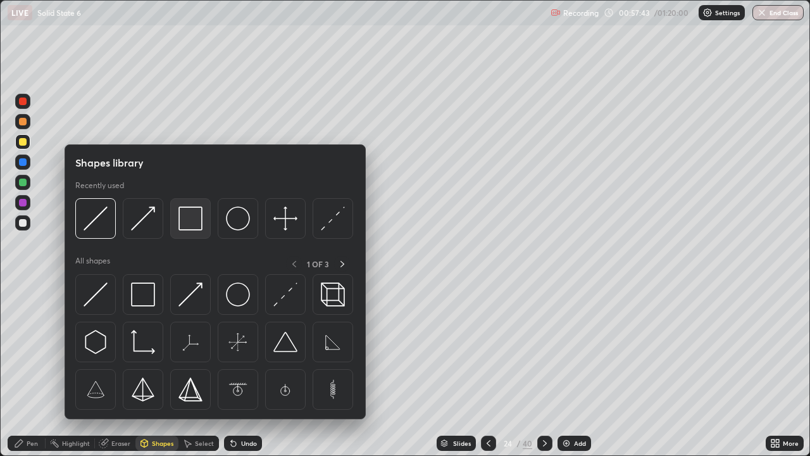
click at [186, 210] on img at bounding box center [191, 218] width 24 height 24
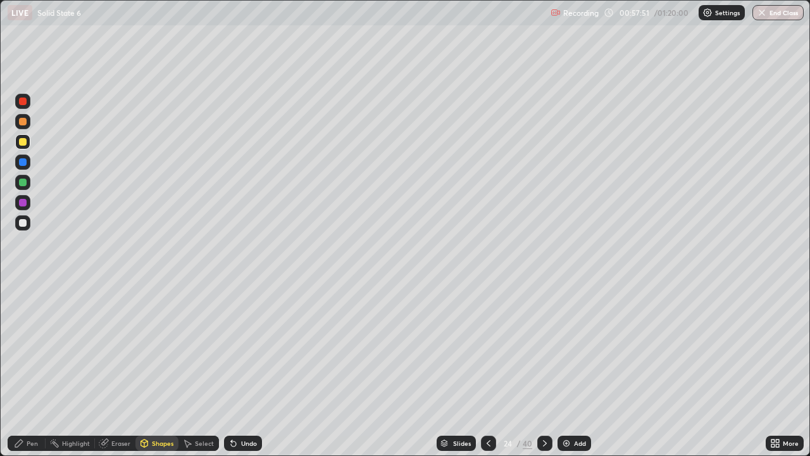
click at [161, 370] on div "Shapes" at bounding box center [163, 443] width 22 height 6
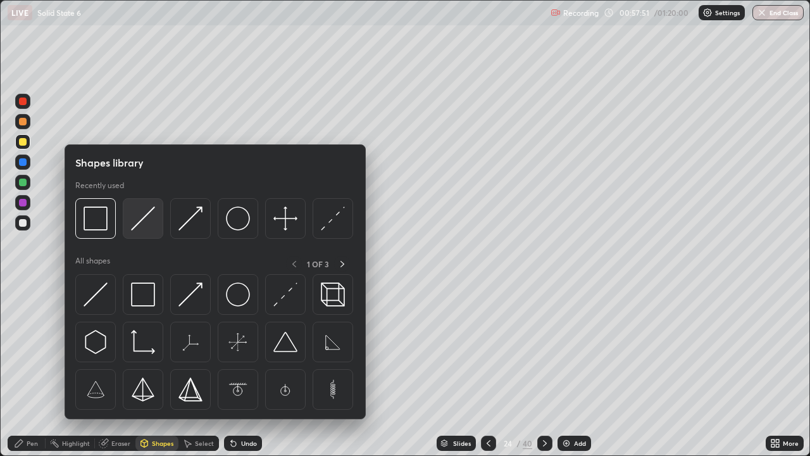
click at [142, 216] on img at bounding box center [143, 218] width 24 height 24
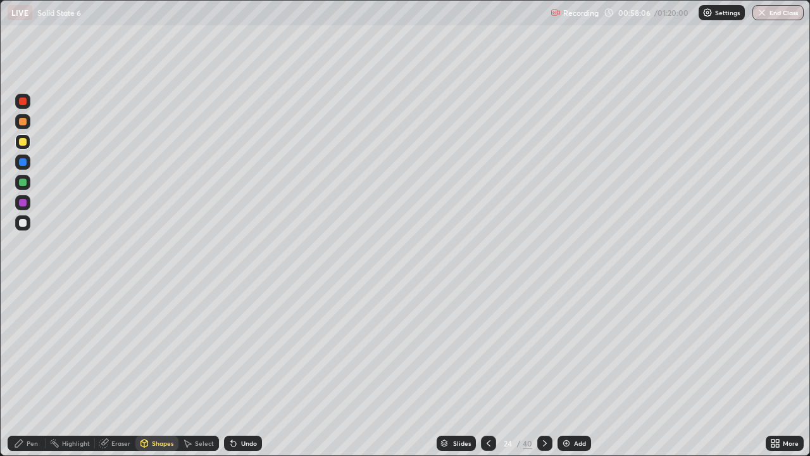
click at [32, 370] on div "Pen" at bounding box center [32, 443] width 11 height 6
click at [26, 179] on div at bounding box center [22, 182] width 15 height 15
click at [28, 118] on div at bounding box center [22, 121] width 15 height 15
click at [22, 179] on div at bounding box center [23, 183] width 8 height 8
click at [195, 370] on div "Select" at bounding box center [204, 443] width 19 height 6
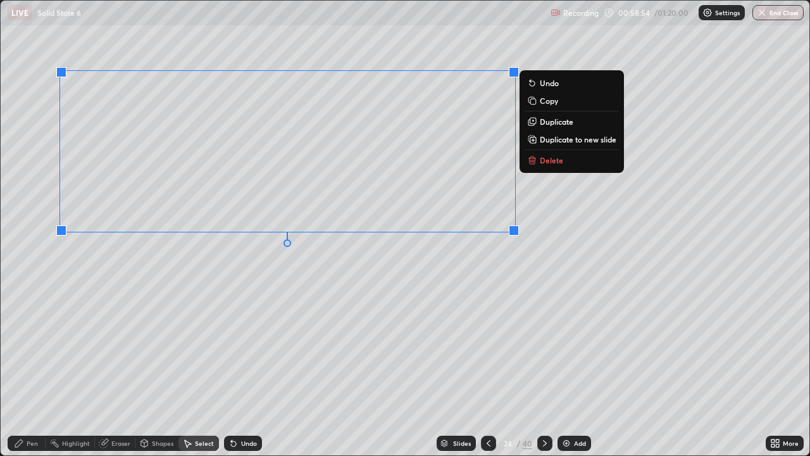
click at [558, 104] on p "Copy" at bounding box center [549, 101] width 18 height 10
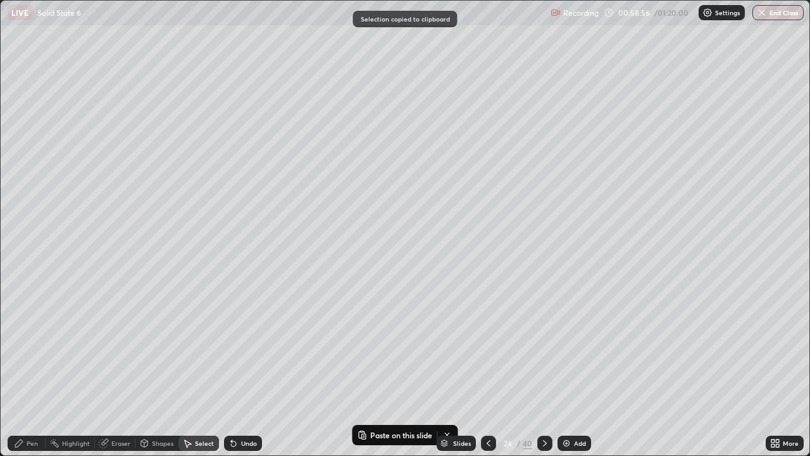
click at [30, 370] on div "Pen" at bounding box center [32, 443] width 11 height 6
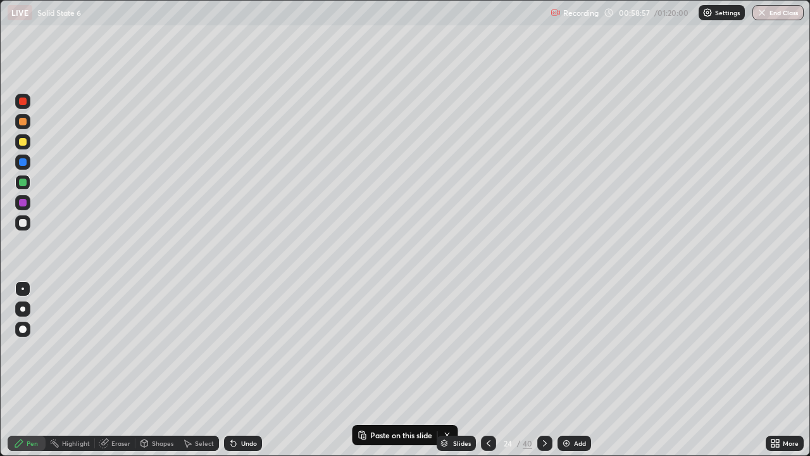
click at [28, 139] on div at bounding box center [22, 141] width 15 height 15
click at [189, 370] on icon at bounding box center [187, 443] width 10 height 10
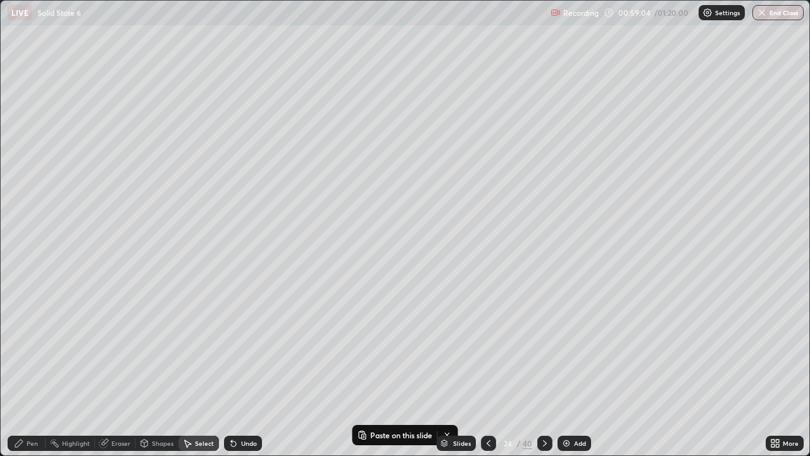
click at [60, 266] on div "0 ° Undo Copy Paste here Duplicate Duplicate to new slide Delete" at bounding box center [405, 228] width 809 height 455
click at [89, 298] on p "Paste here" at bounding box center [95, 298] width 37 height 10
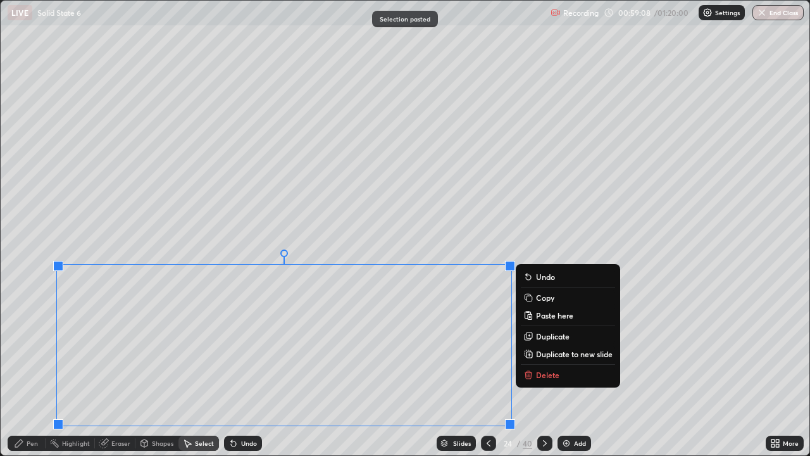
click at [588, 221] on div "0 ° Undo Copy Paste here Duplicate Duplicate to new slide Delete" at bounding box center [405, 228] width 809 height 455
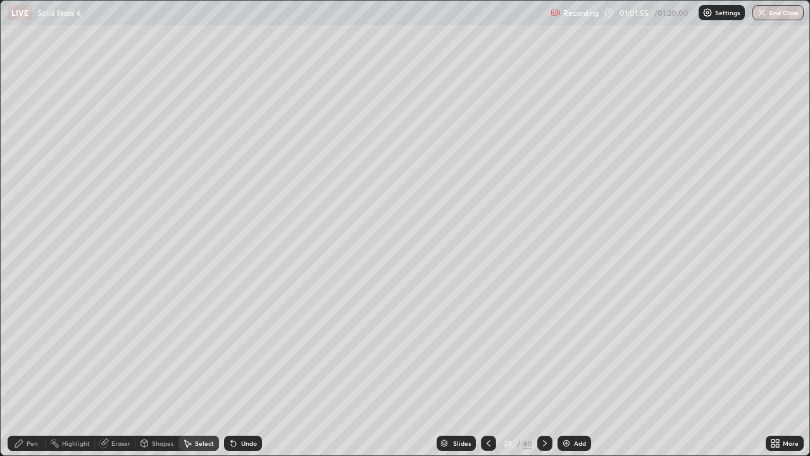
click at [32, 370] on div "Pen" at bounding box center [32, 443] width 11 height 6
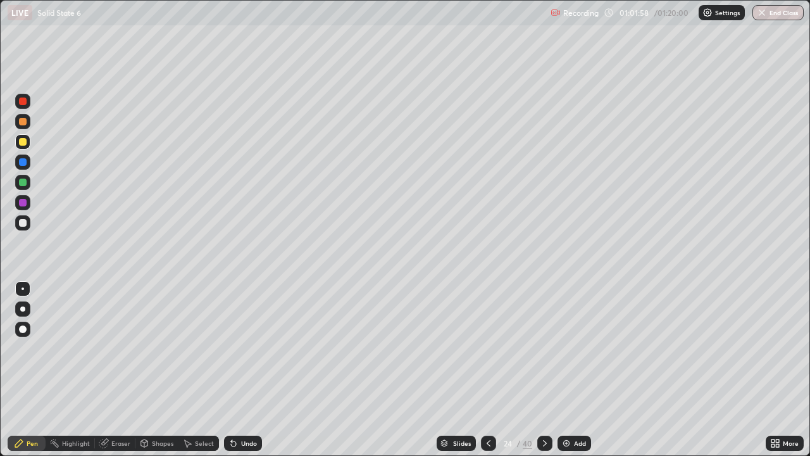
click at [23, 203] on div at bounding box center [23, 203] width 8 height 8
click at [28, 223] on div at bounding box center [22, 222] width 15 height 15
click at [488, 370] on icon at bounding box center [489, 443] width 10 height 10
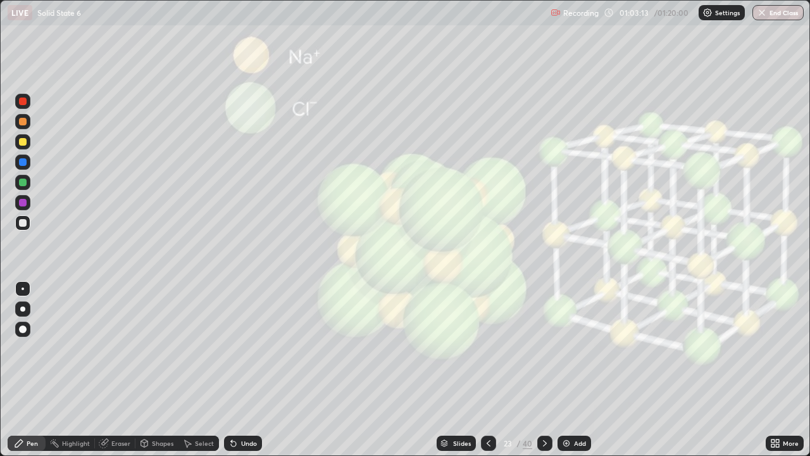
click at [488, 370] on icon at bounding box center [489, 443] width 10 height 10
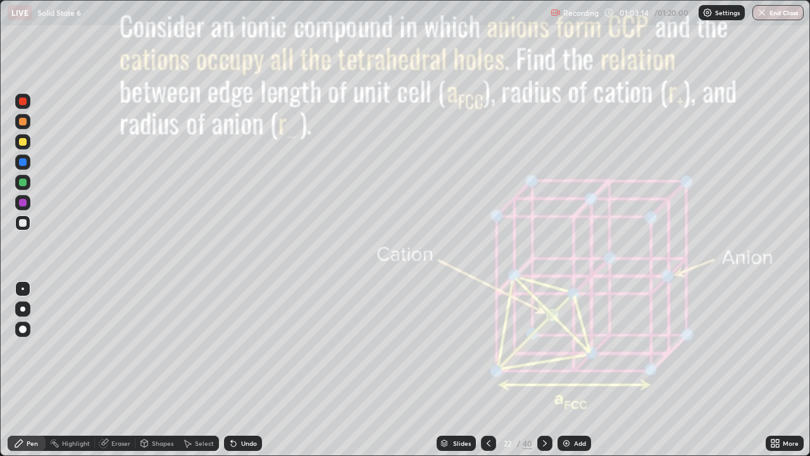
click at [544, 370] on icon at bounding box center [545, 443] width 10 height 10
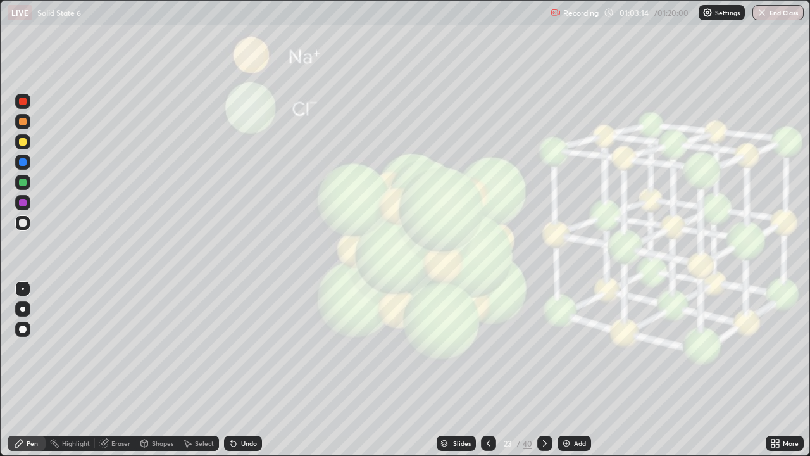
click at [544, 370] on icon at bounding box center [545, 443] width 10 height 10
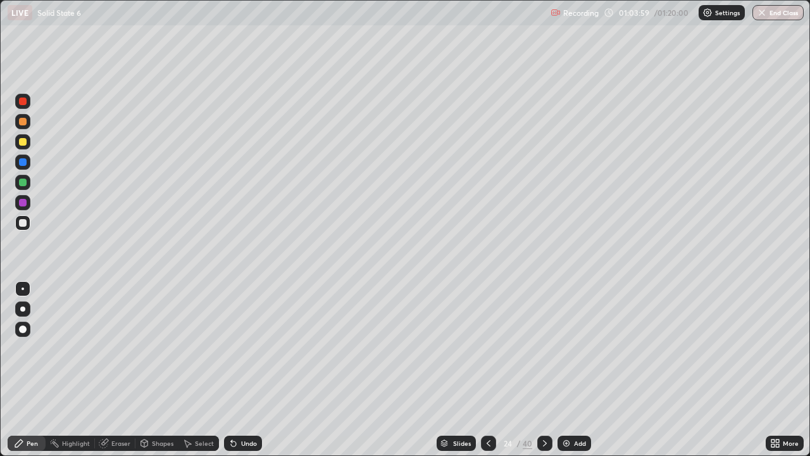
click at [489, 370] on icon at bounding box center [489, 443] width 10 height 10
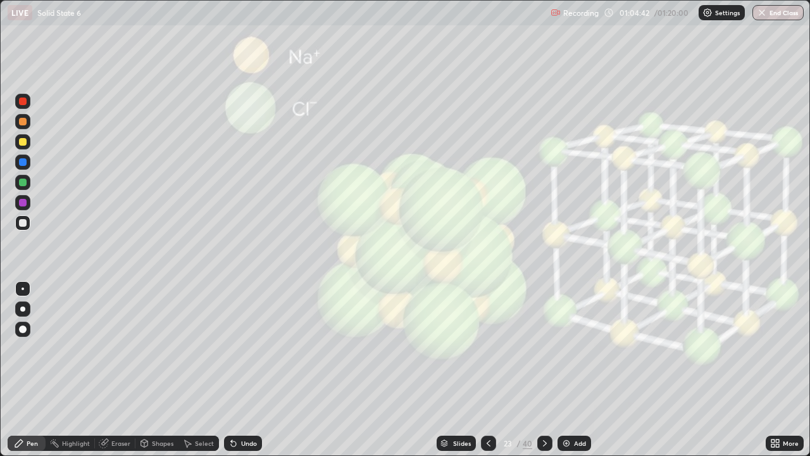
click at [544, 370] on icon at bounding box center [545, 443] width 10 height 10
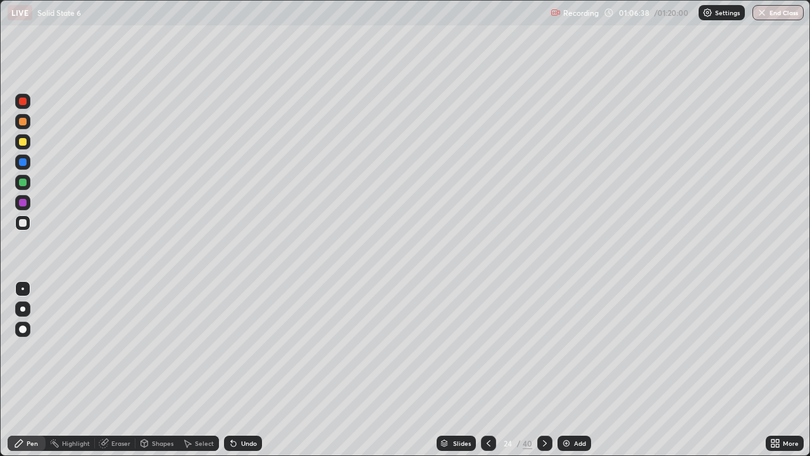
click at [578, 370] on div "Add" at bounding box center [575, 443] width 34 height 15
click at [28, 135] on div at bounding box center [22, 141] width 15 height 15
click at [30, 220] on div at bounding box center [22, 222] width 15 height 15
click at [569, 370] on img at bounding box center [566, 443] width 10 height 10
click at [25, 141] on div at bounding box center [23, 142] width 8 height 8
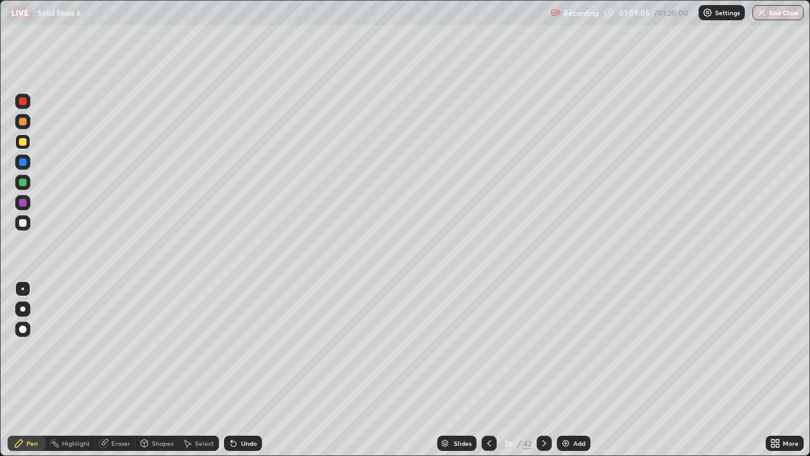
click at [236, 370] on icon at bounding box center [234, 443] width 10 height 10
click at [236, 370] on div "Undo" at bounding box center [243, 443] width 38 height 15
click at [28, 220] on div at bounding box center [22, 222] width 15 height 15
click at [543, 370] on icon at bounding box center [544, 443] width 10 height 10
click at [548, 370] on icon at bounding box center [544, 443] width 10 height 10
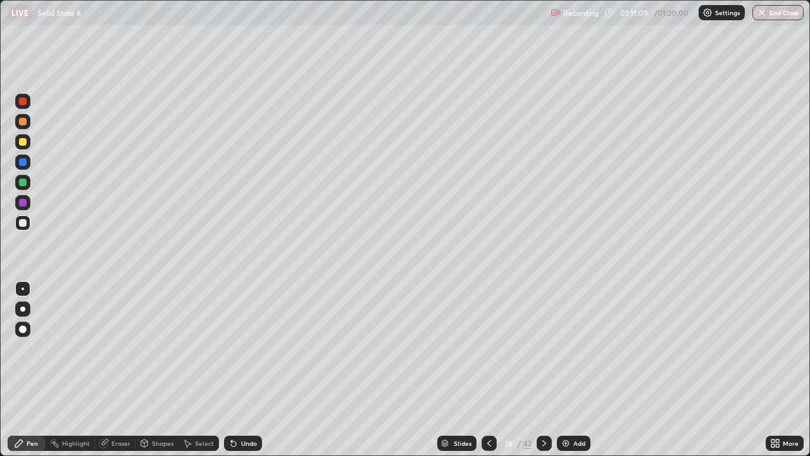
click at [547, 370] on div at bounding box center [544, 443] width 15 height 15
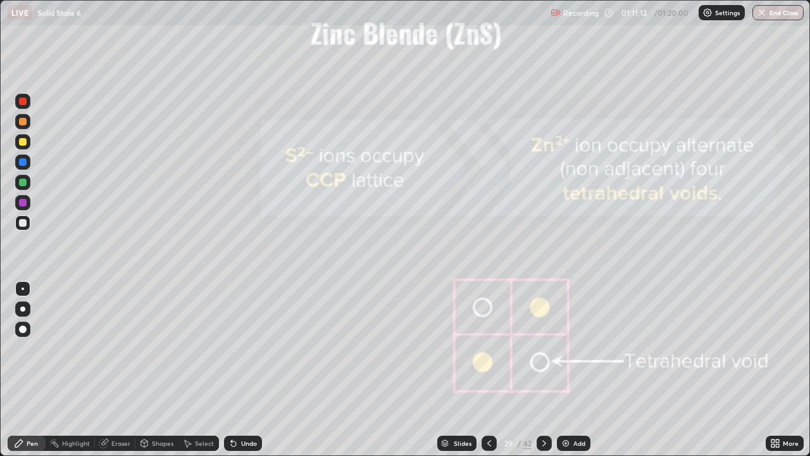
click at [544, 370] on icon at bounding box center [544, 443] width 10 height 10
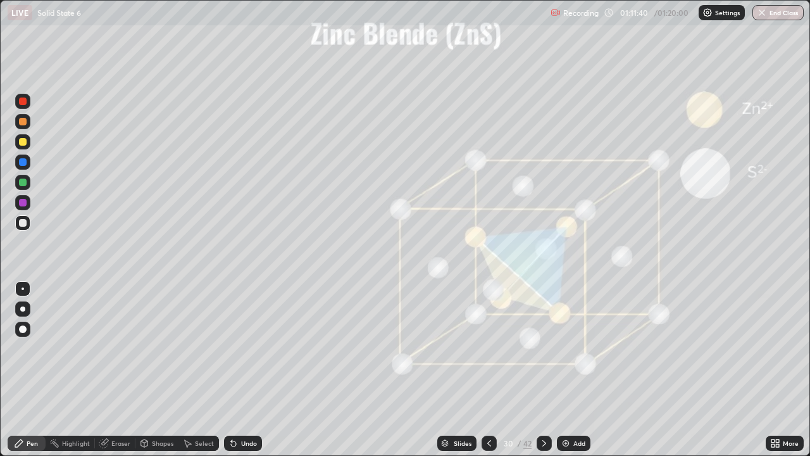
click at [543, 370] on icon at bounding box center [544, 443] width 10 height 10
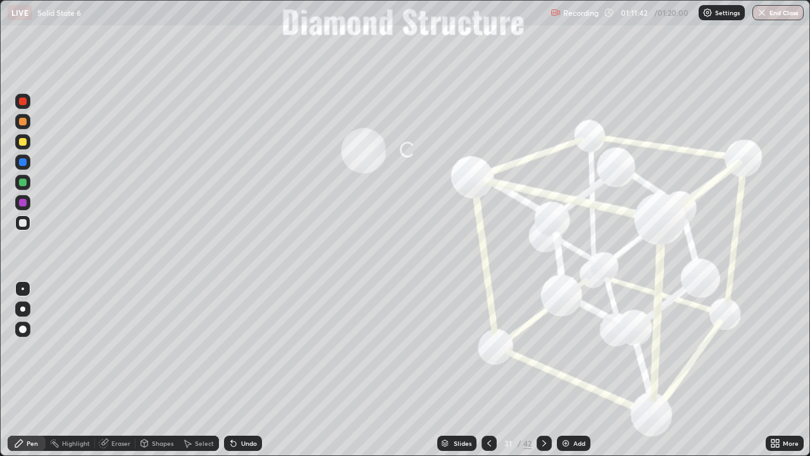
click at [491, 370] on div at bounding box center [489, 443] width 15 height 15
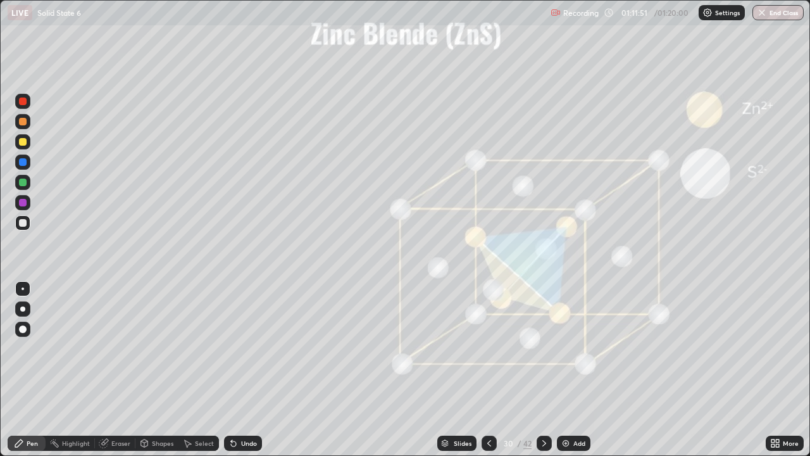
click at [28, 179] on div at bounding box center [22, 182] width 15 height 15
click at [25, 140] on div at bounding box center [23, 142] width 8 height 8
click at [239, 370] on div "Undo" at bounding box center [243, 443] width 38 height 15
click at [774, 14] on button "End Class" at bounding box center [779, 12] width 50 height 15
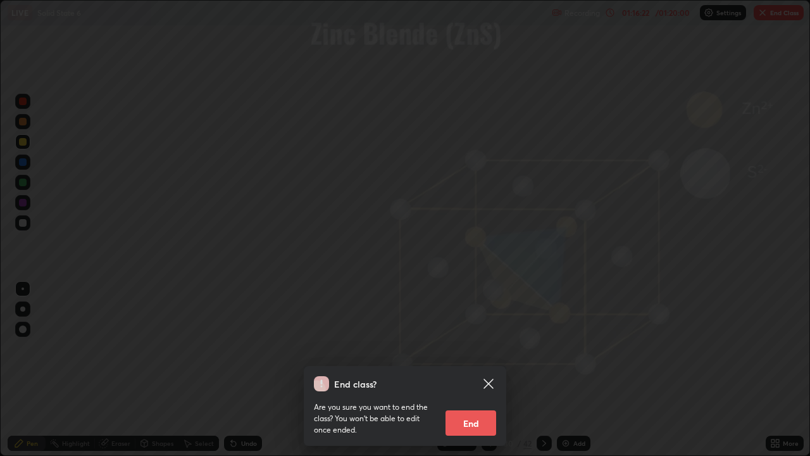
click at [472, 370] on button "End" at bounding box center [471, 422] width 51 height 25
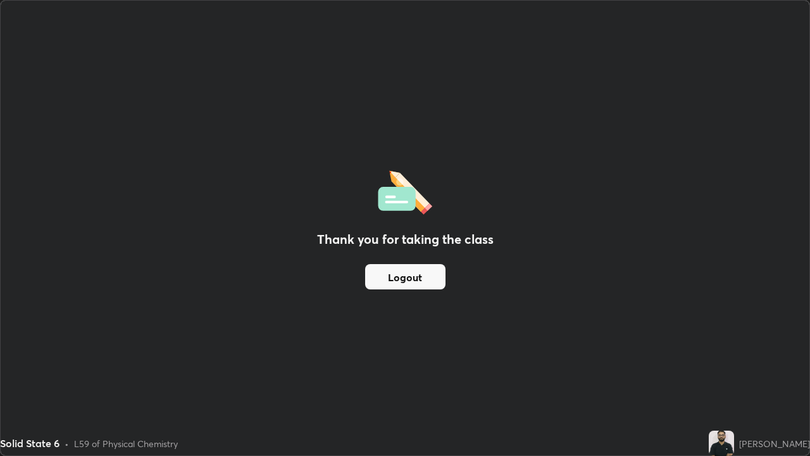
click at [381, 277] on button "Logout" at bounding box center [405, 276] width 80 height 25
